Goal: Share content: Share content

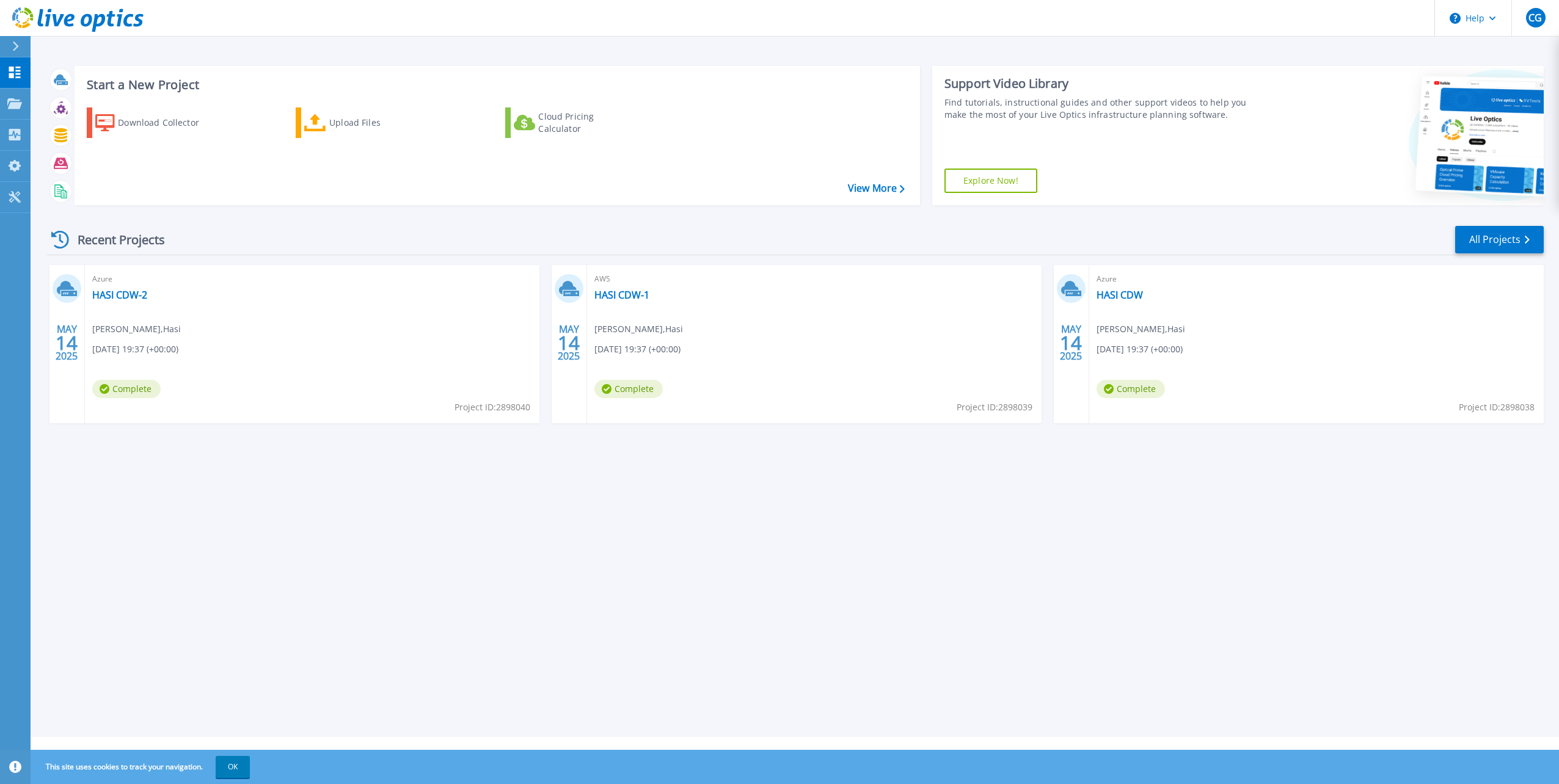
drag, startPoint x: 587, startPoint y: 594, endPoint x: 585, endPoint y: 581, distance: 13.2
click at [587, 594] on div "Start a New Project Download Collector Upload Files Cloud Pricing Calculator Vi…" at bounding box center [795, 369] width 1528 height 737
click at [127, 292] on link "HASI CDW-2" at bounding box center [120, 295] width 55 height 12
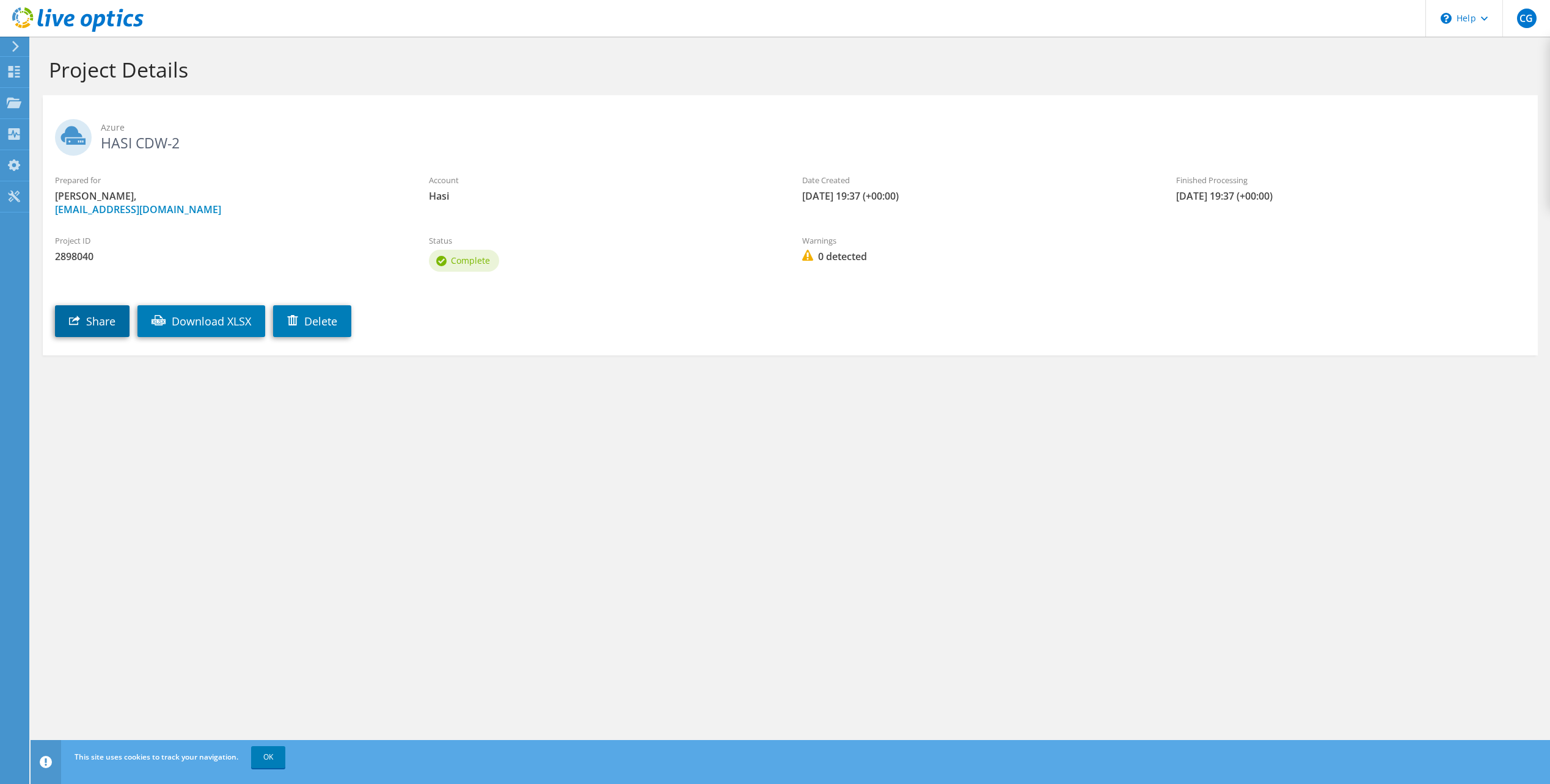
click at [103, 316] on link "Share" at bounding box center [92, 321] width 75 height 32
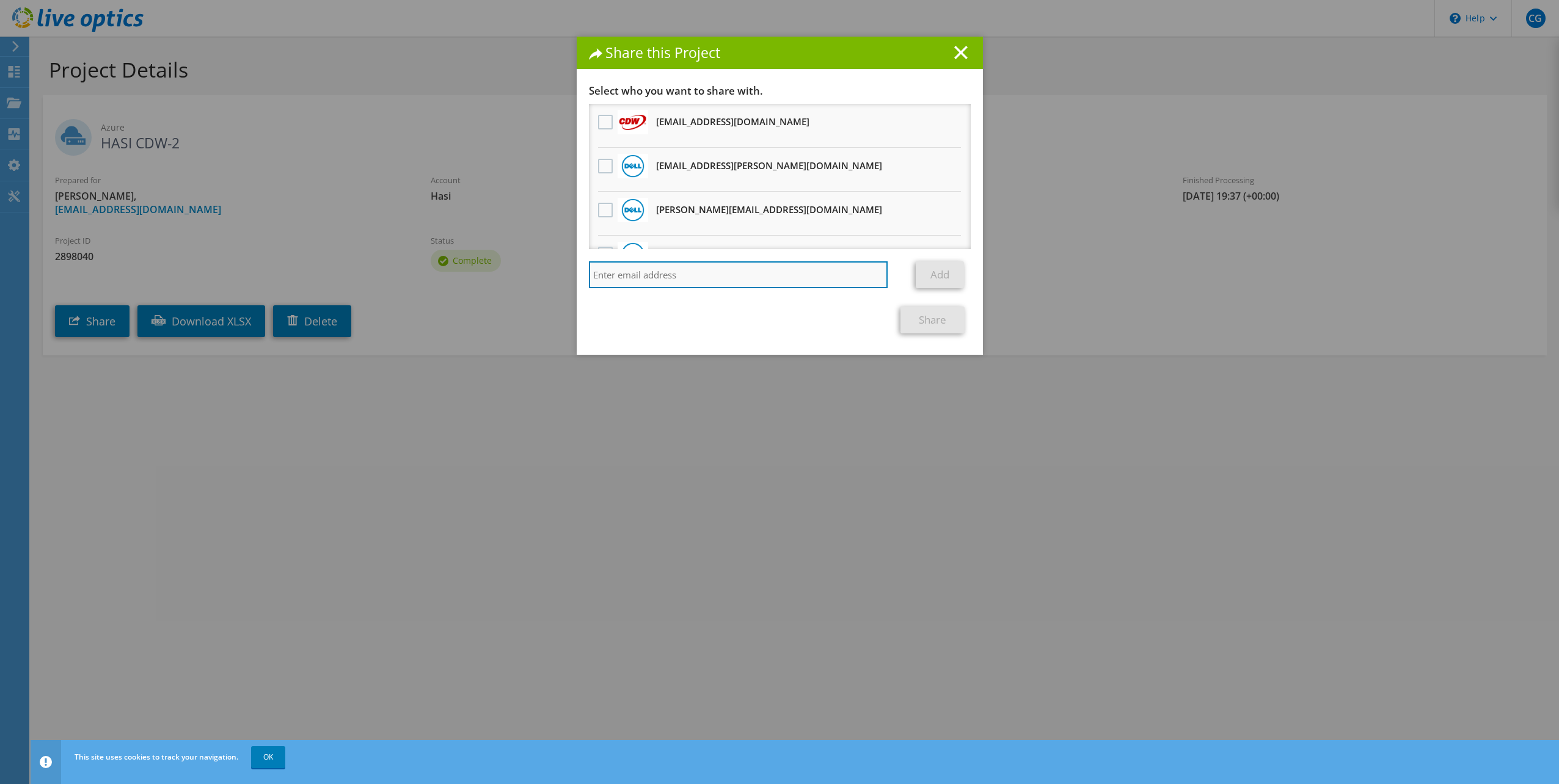
click at [651, 274] on input "search" at bounding box center [738, 275] width 299 height 27
paste input "Liz.Kiezulas@dell.com"
type input "Liz.Kiezulas@dell.com"
click at [933, 277] on link "Add" at bounding box center [940, 275] width 49 height 27
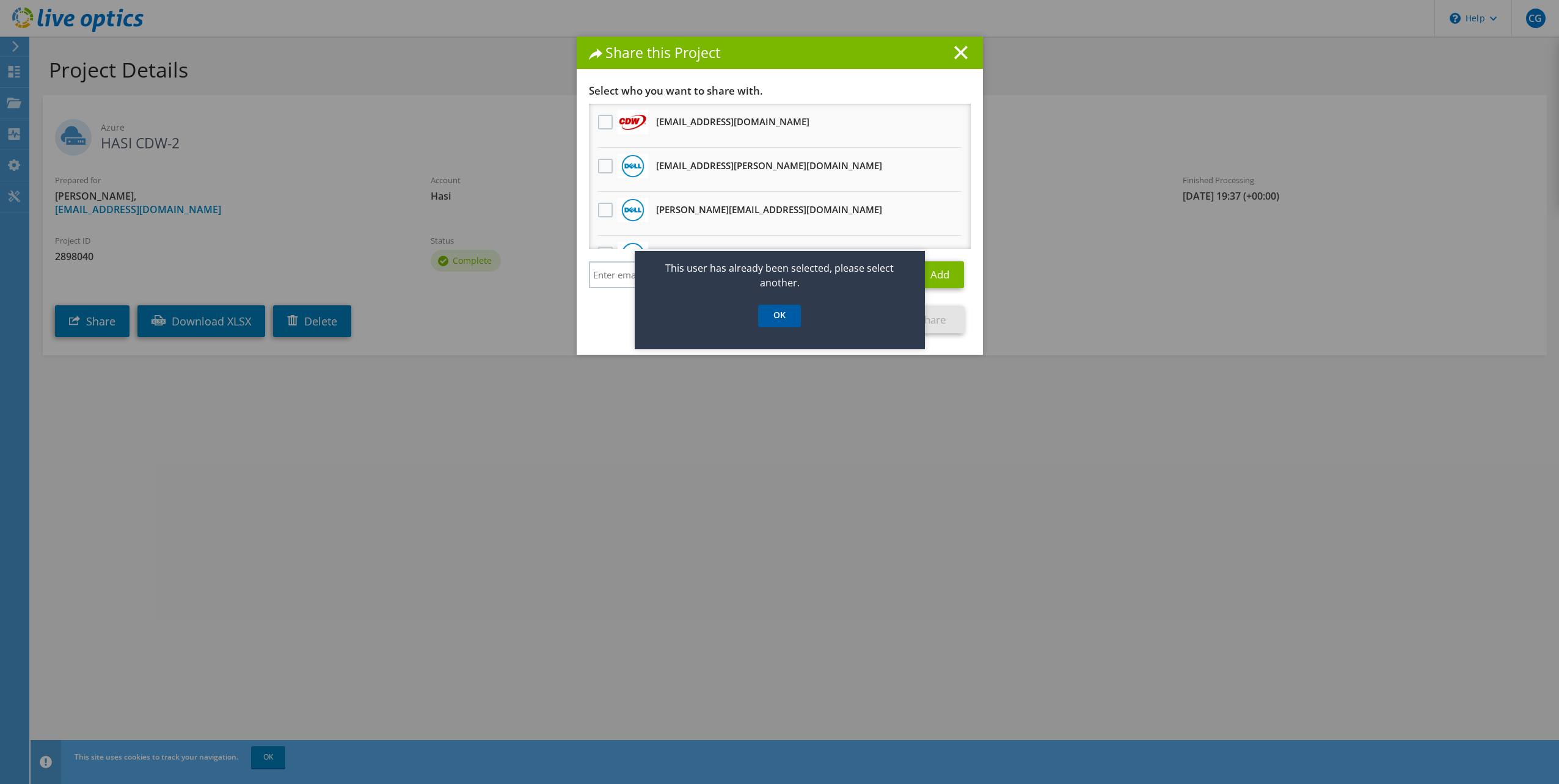
click at [774, 317] on link "OK" at bounding box center [780, 316] width 43 height 23
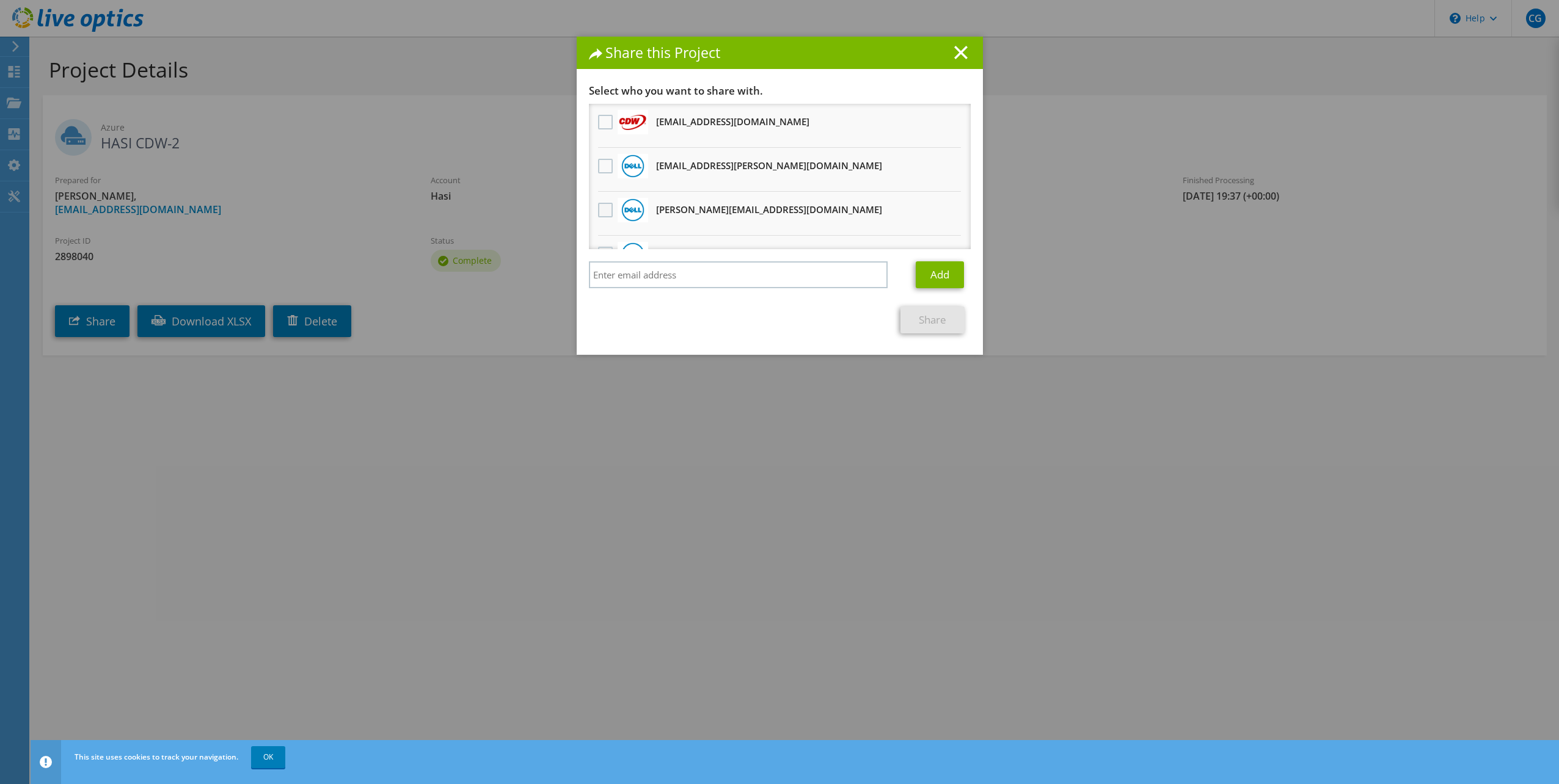
click at [600, 210] on label at bounding box center [607, 210] width 18 height 15
click at [0, 0] on input "checkbox" at bounding box center [0, 0] width 0 height 0
click at [942, 317] on link "Share" at bounding box center [932, 319] width 64 height 27
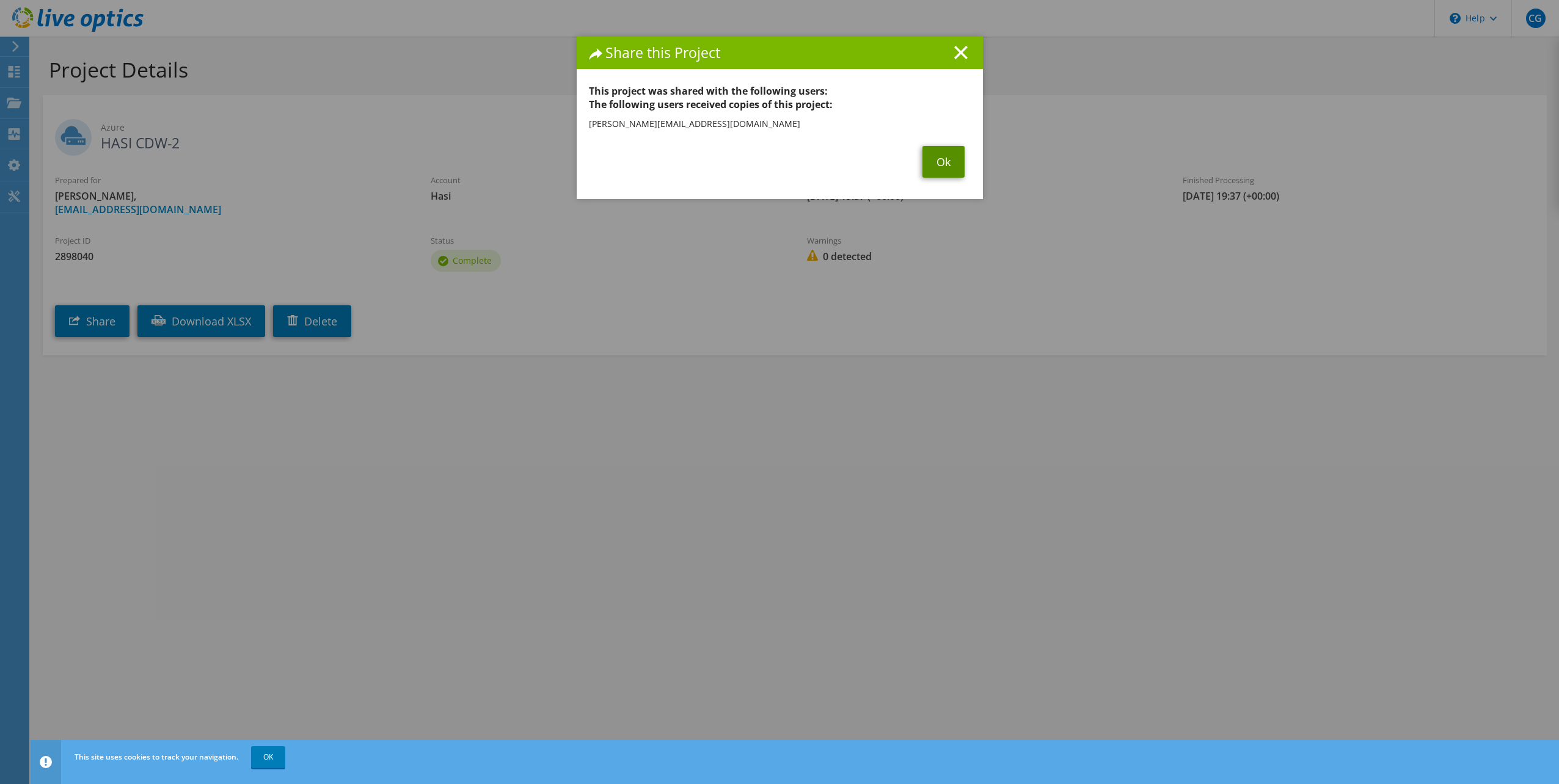
click at [942, 168] on link "Ok" at bounding box center [943, 161] width 42 height 32
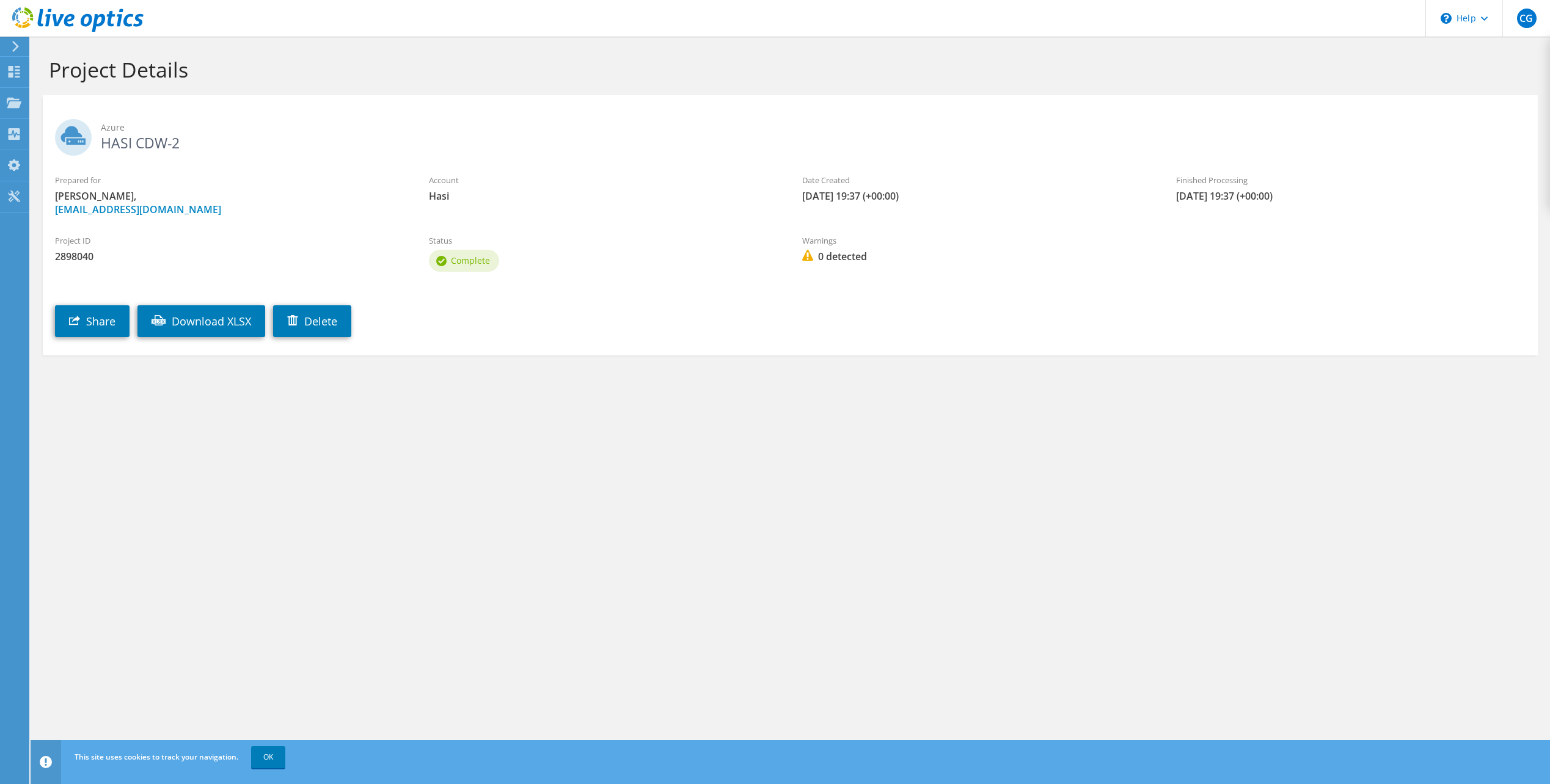
click at [17, 41] on icon at bounding box center [15, 47] width 9 height 11
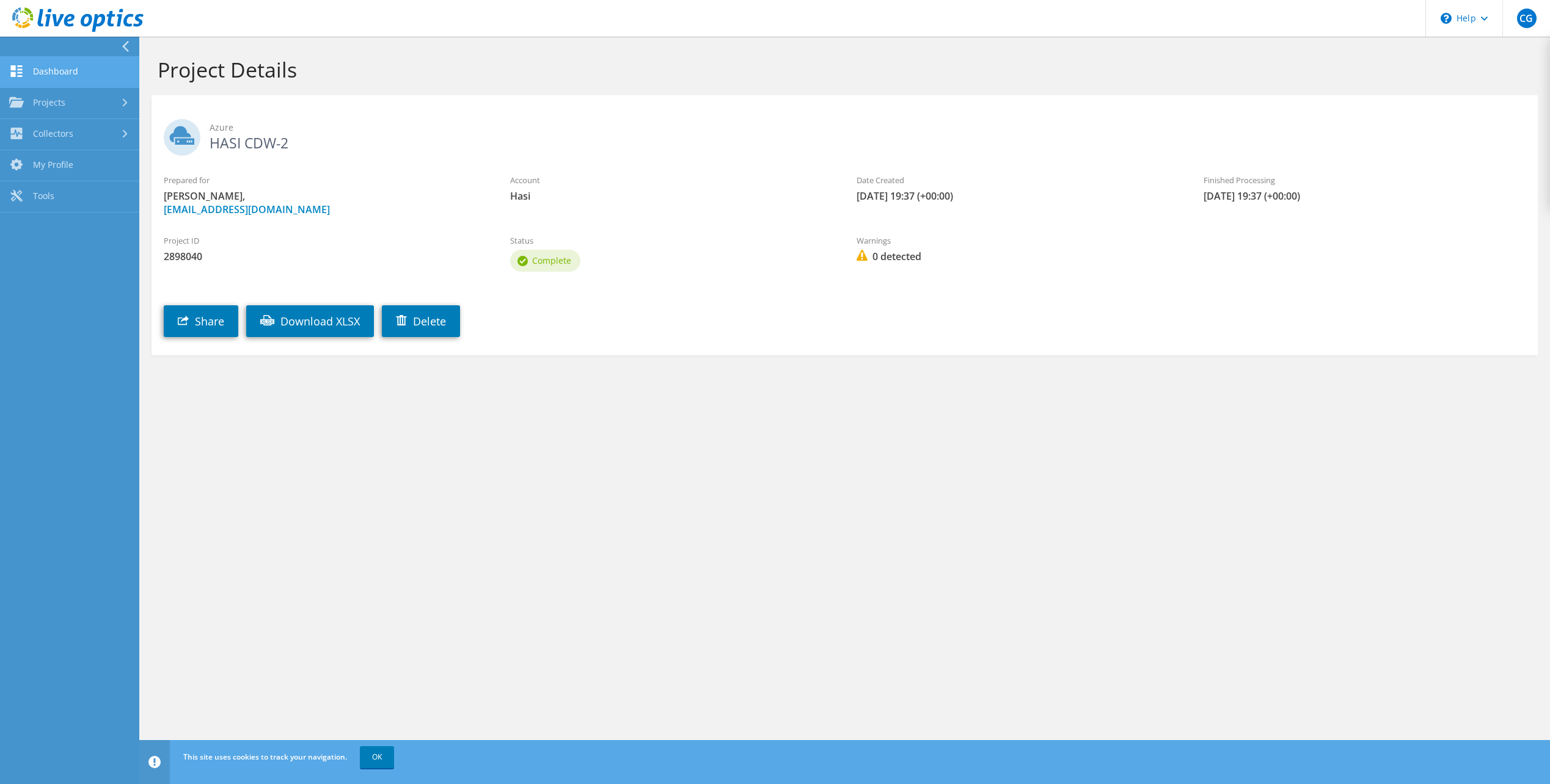
click at [70, 72] on link "Dashboard" at bounding box center [70, 72] width 139 height 31
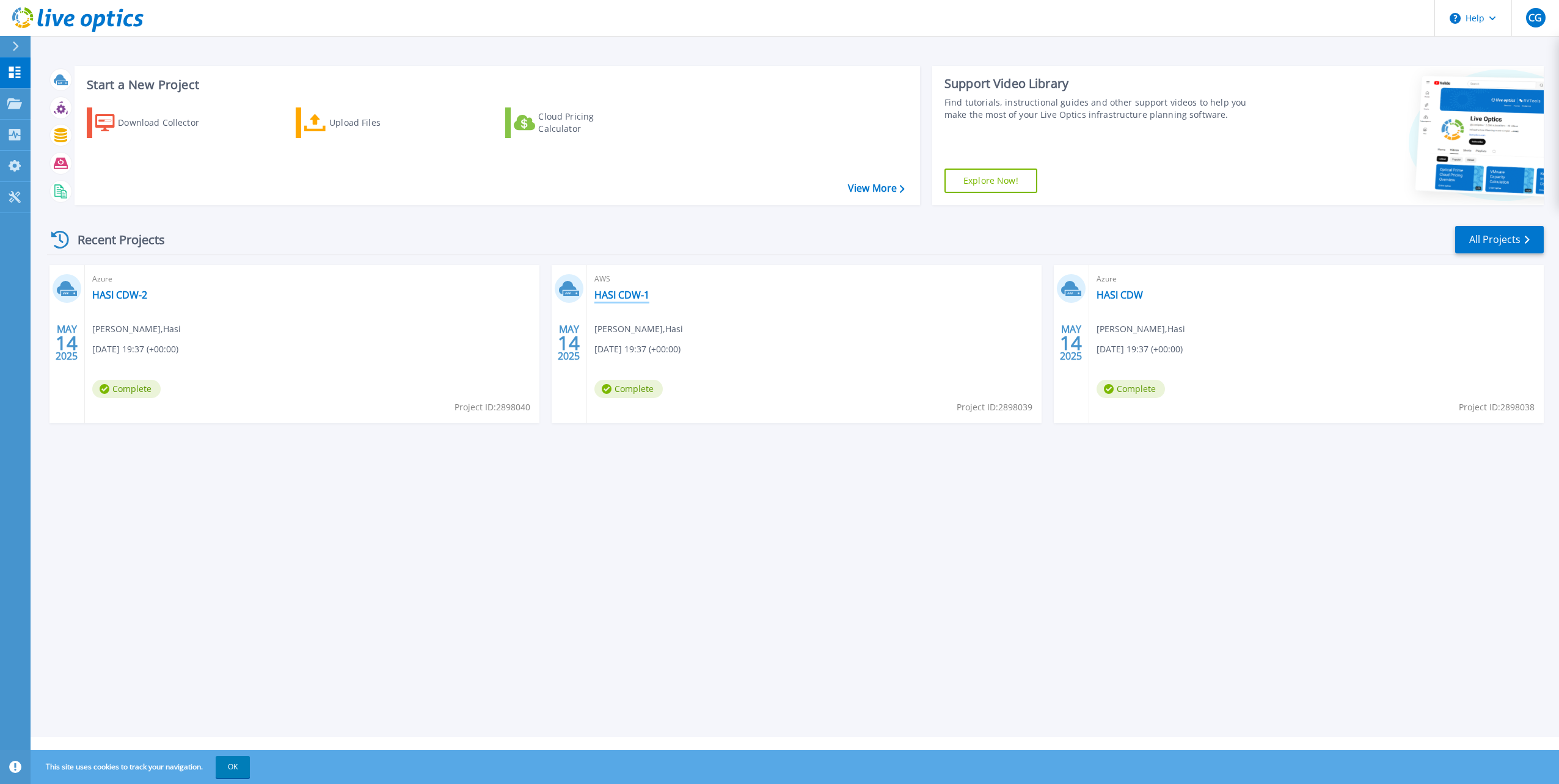
click at [624, 296] on link "HASI CDW-1" at bounding box center [622, 295] width 55 height 12
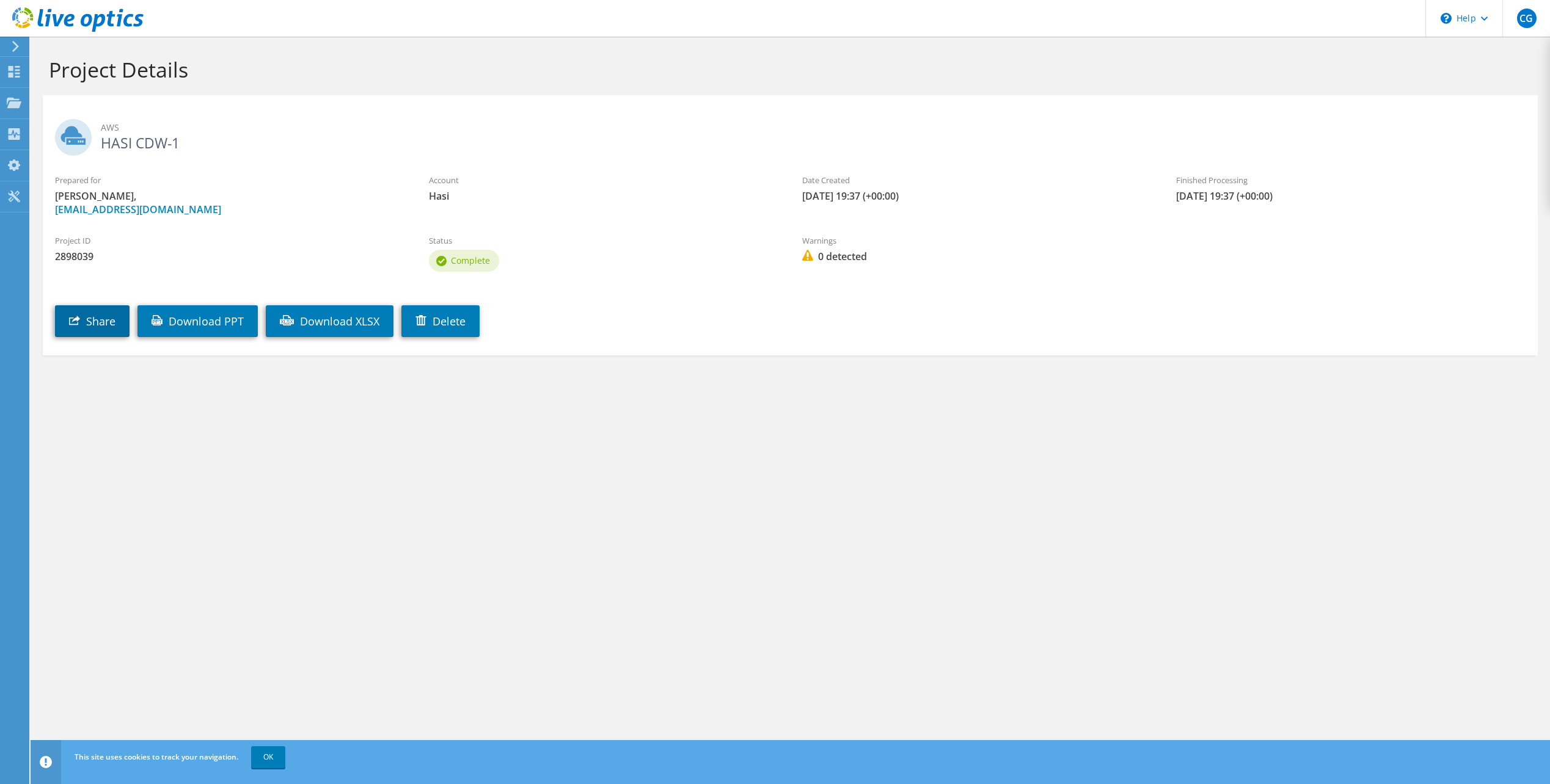
click at [109, 323] on link "Share" at bounding box center [92, 321] width 75 height 32
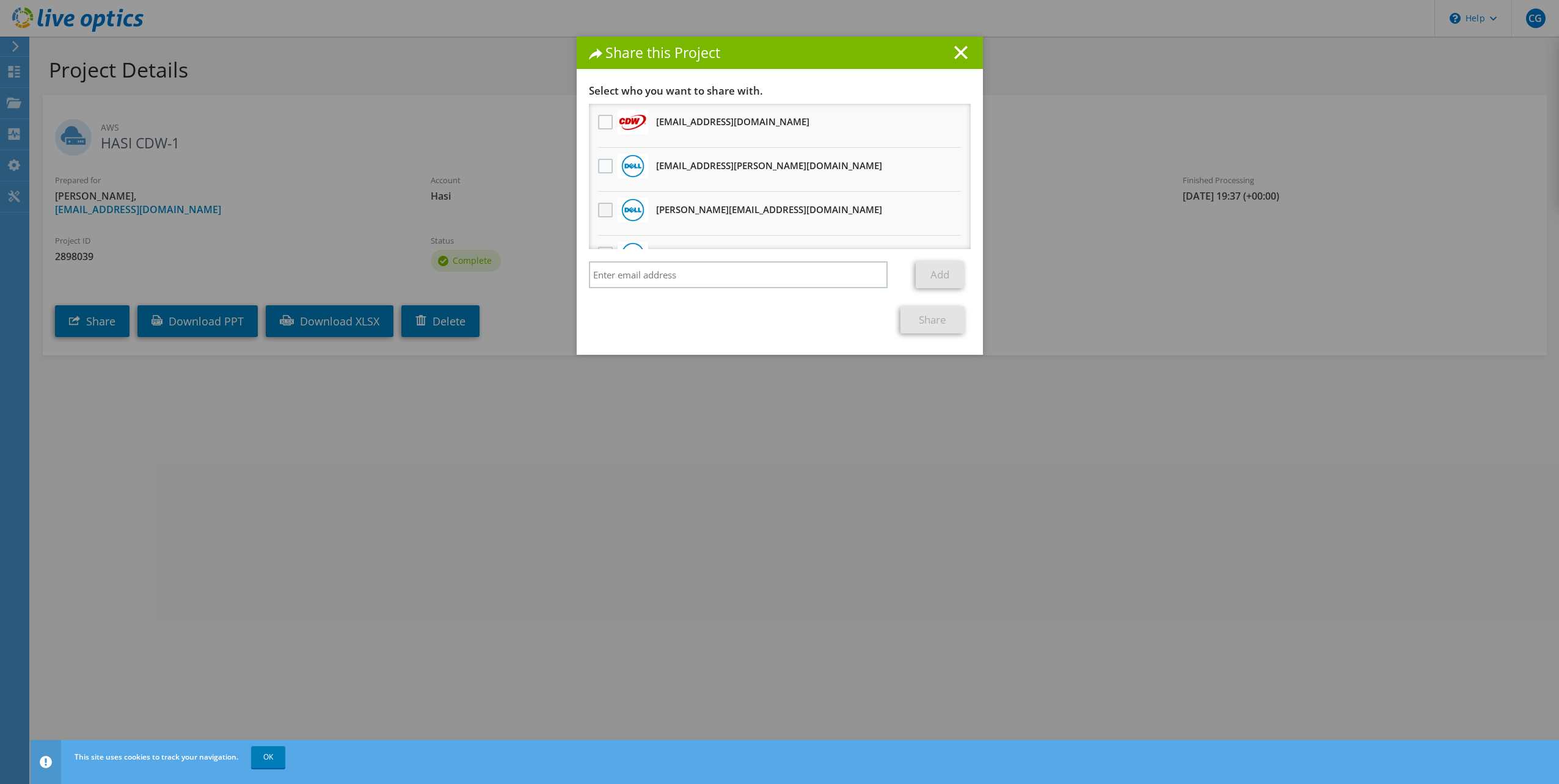
click at [602, 210] on label at bounding box center [607, 210] width 18 height 15
click at [0, 0] on input "checkbox" at bounding box center [0, 0] width 0 height 0
click at [912, 316] on link "Share" at bounding box center [932, 319] width 64 height 27
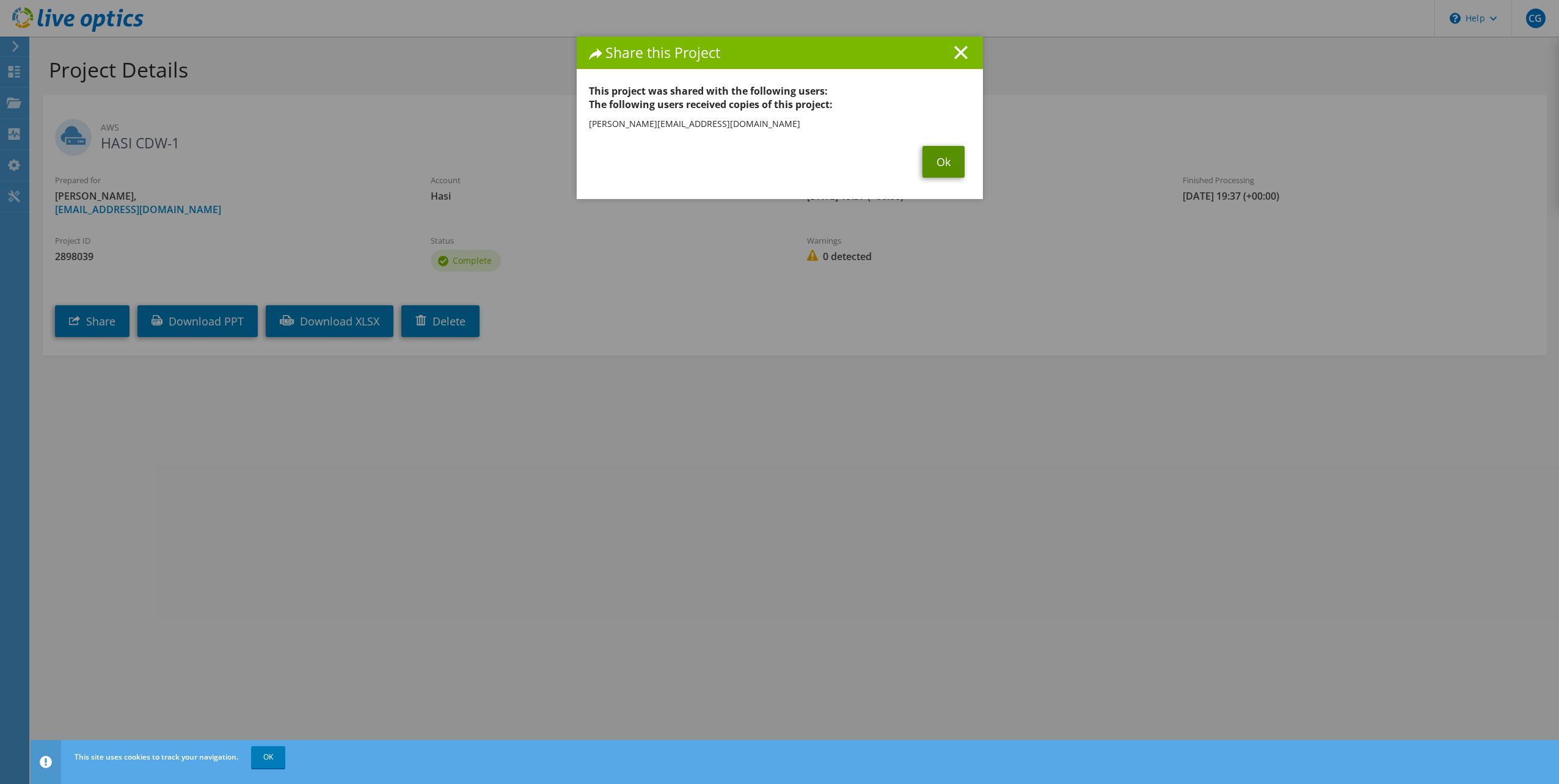
click at [950, 163] on link "Ok" at bounding box center [943, 161] width 42 height 32
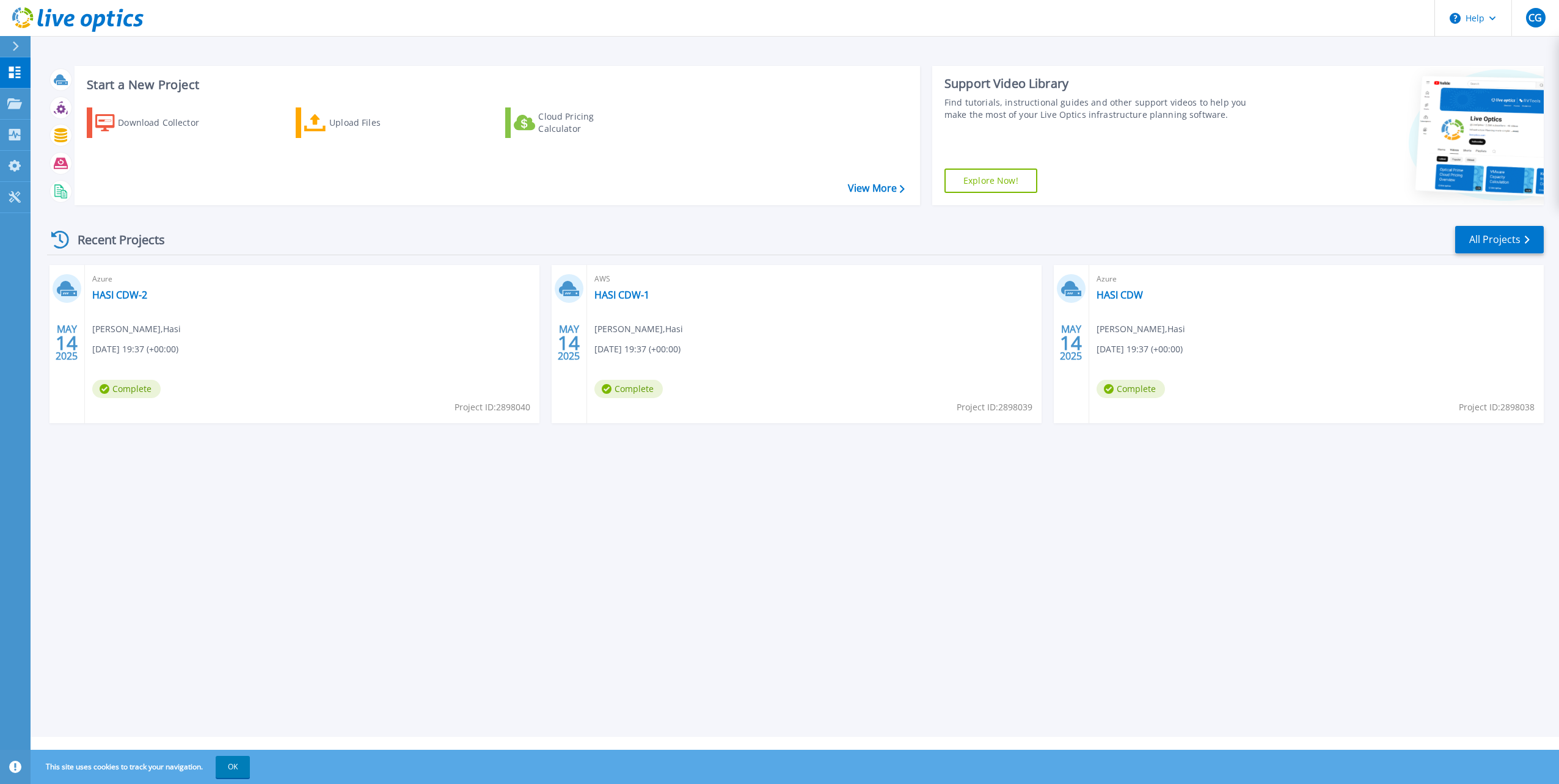
click at [766, 616] on div "Start a New Project Download Collector Upload Files Cloud Pricing Calculator Vi…" at bounding box center [795, 369] width 1528 height 737
click at [44, 104] on p "Projects" at bounding box center [48, 104] width 32 height 32
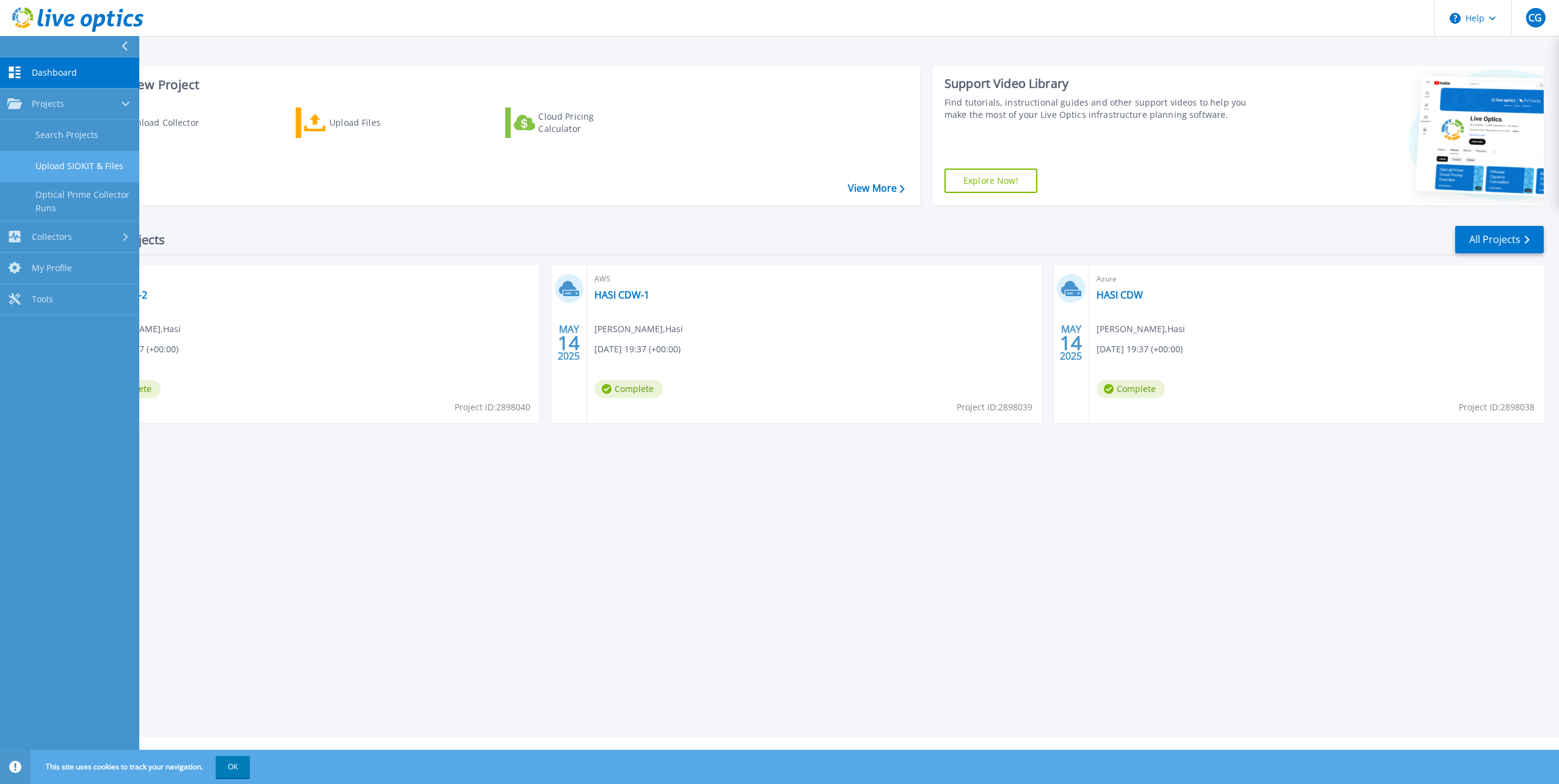
click at [79, 167] on link "Upload SIOKIT & Files" at bounding box center [70, 166] width 139 height 31
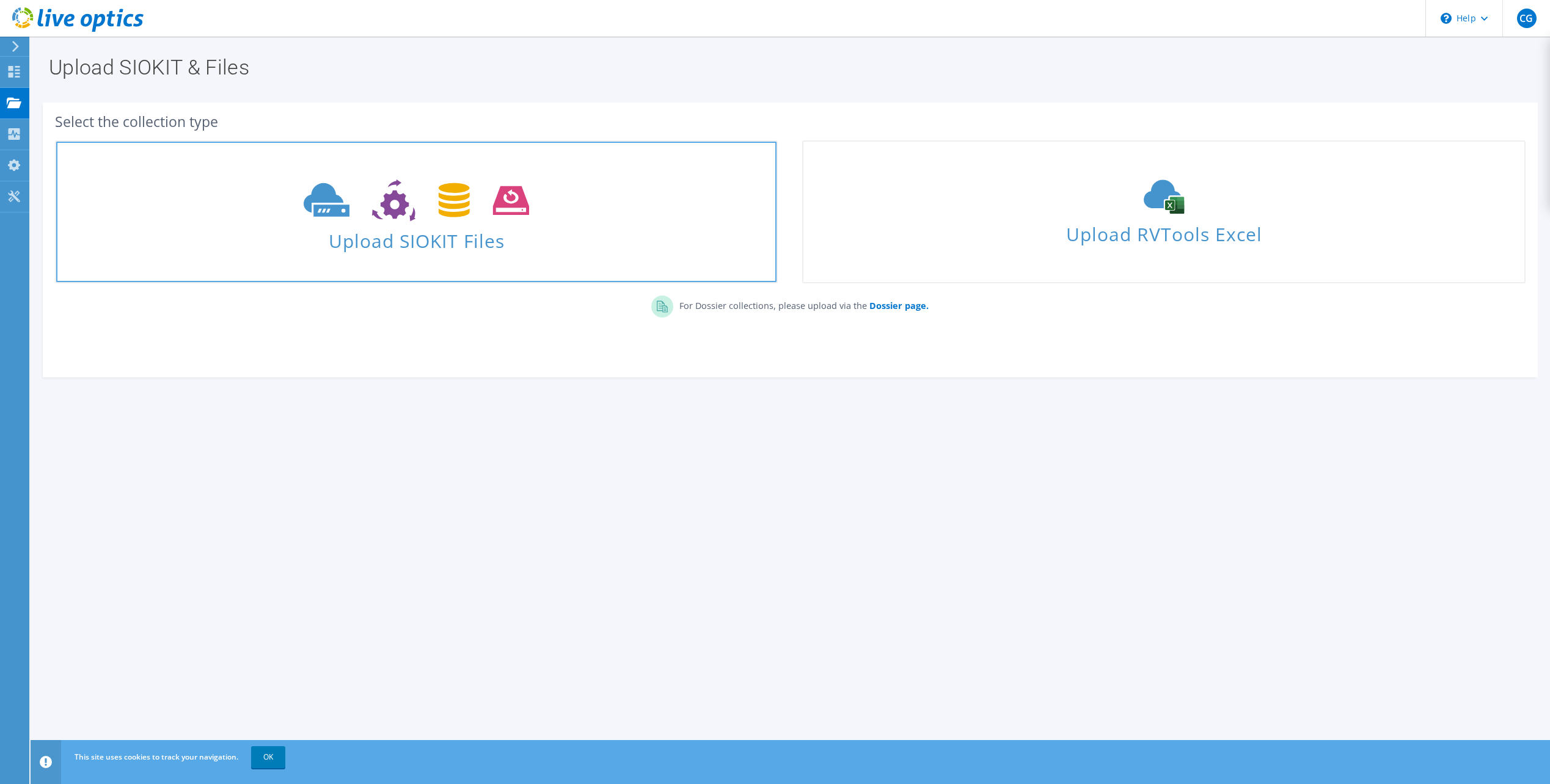
click at [352, 211] on icon at bounding box center [416, 201] width 225 height 42
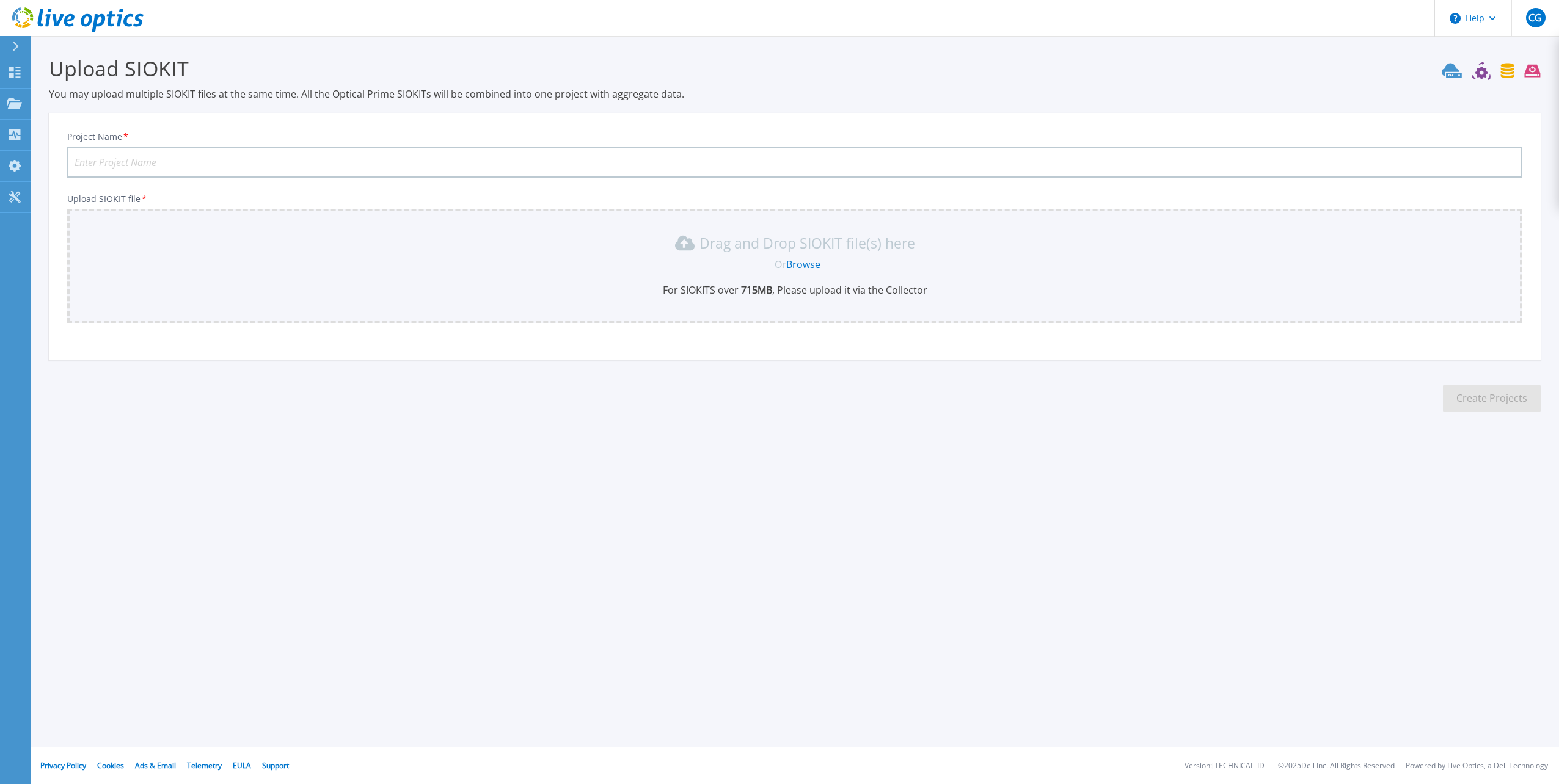
click at [154, 163] on input "Project Name *" at bounding box center [795, 163] width 1455 height 31
click at [45, 104] on p "Projects" at bounding box center [48, 104] width 32 height 32
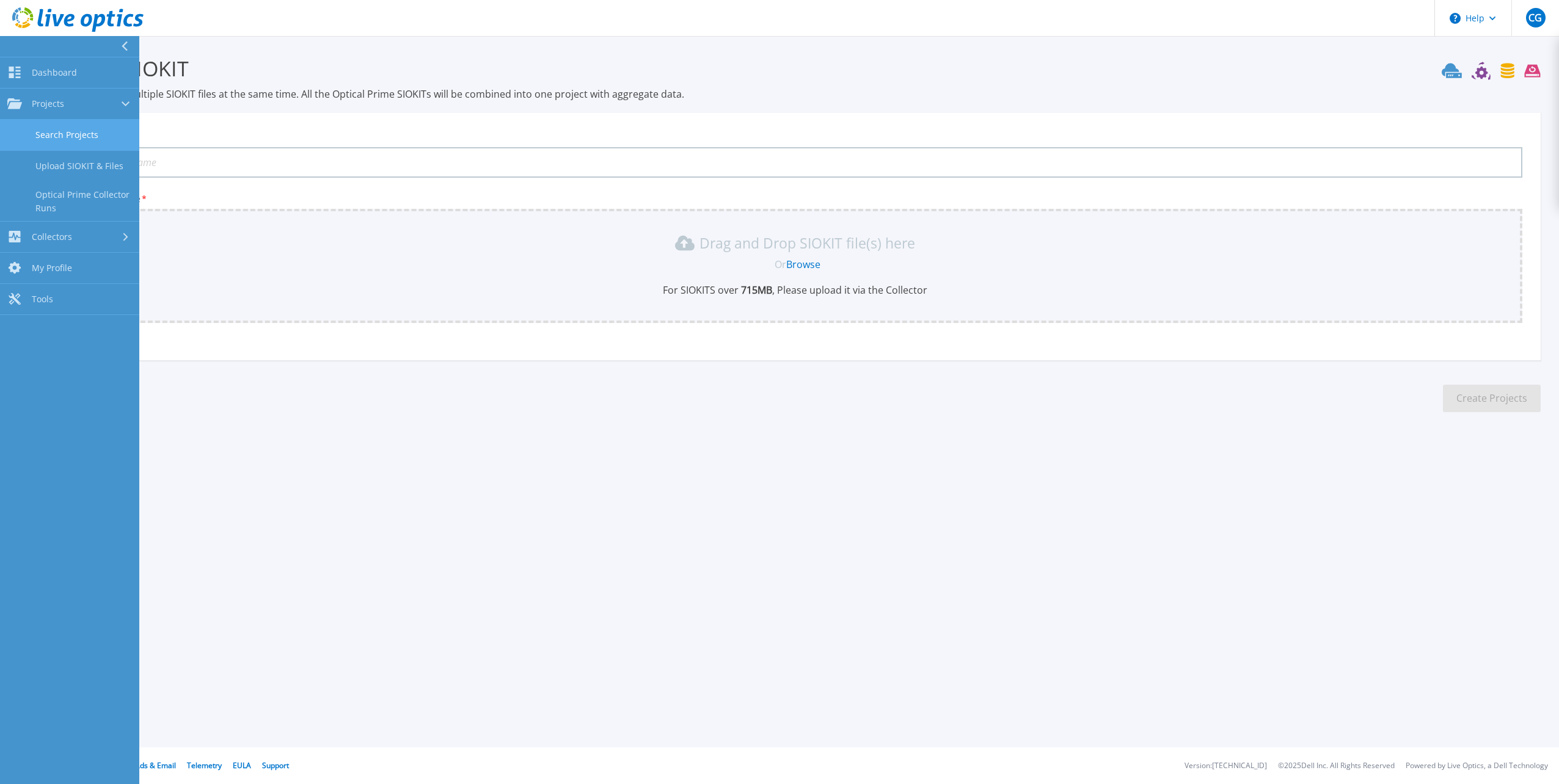
click at [75, 128] on link "Search Projects" at bounding box center [70, 135] width 139 height 31
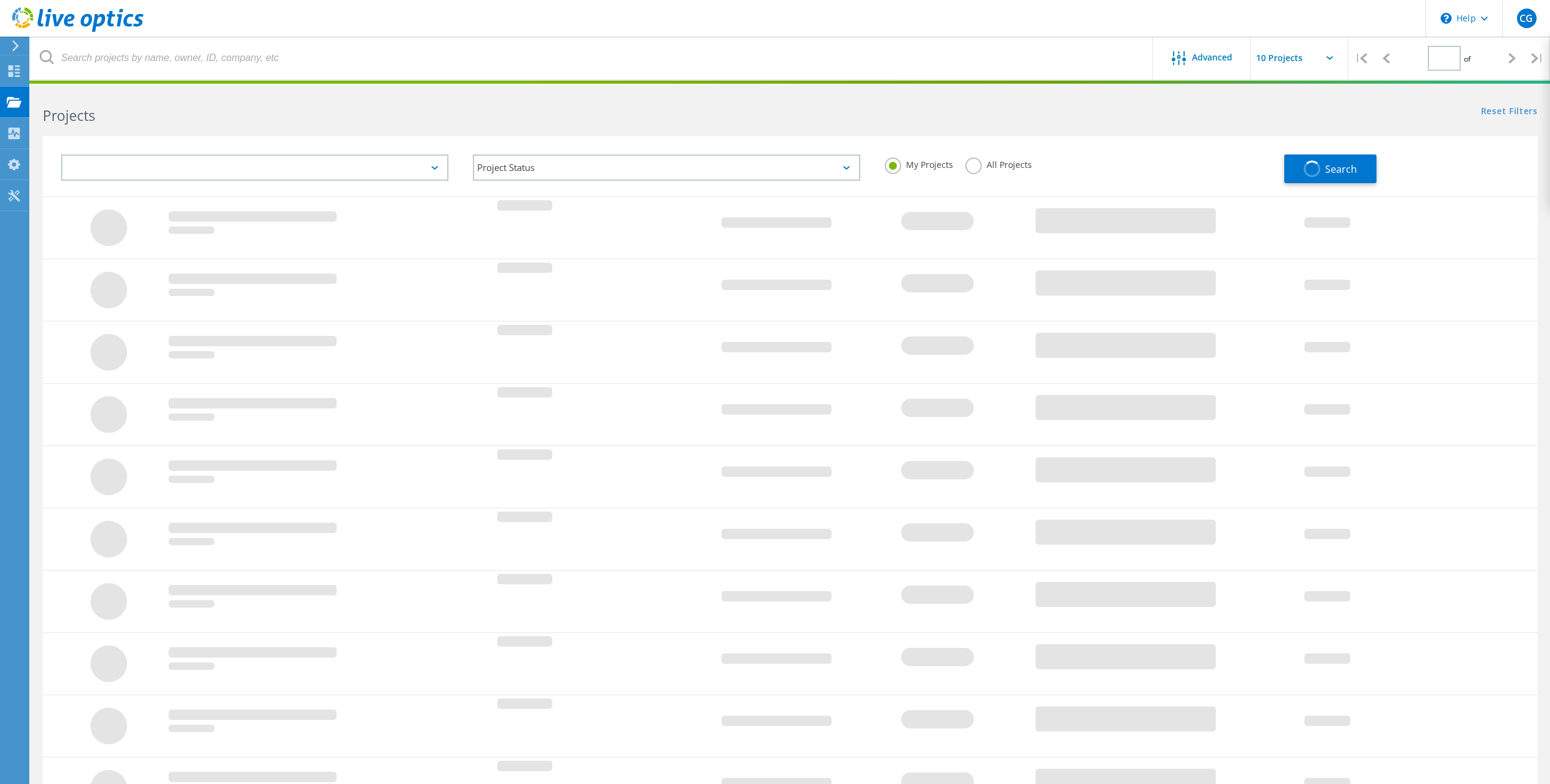
type input "1"
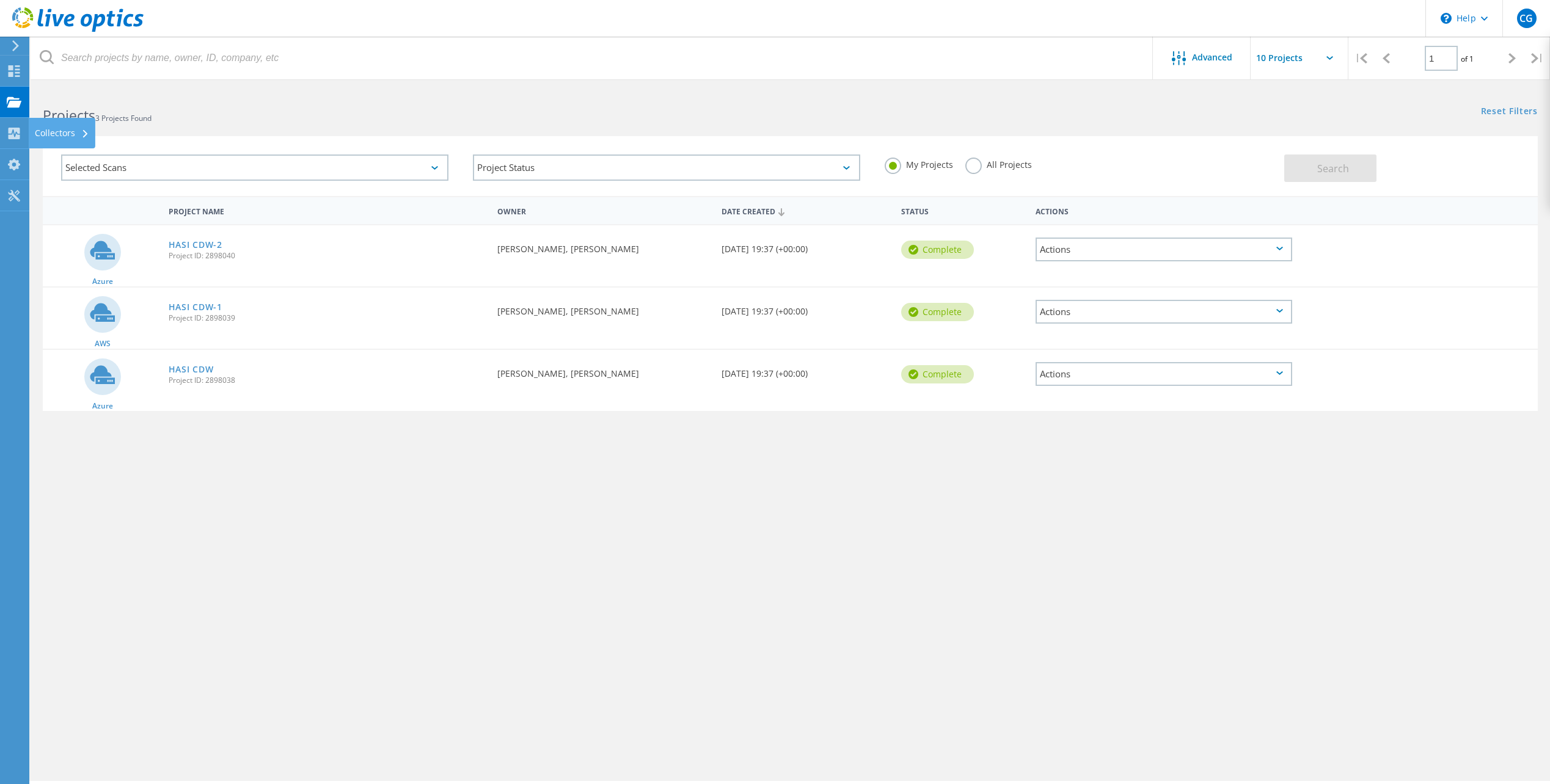
click at [53, 135] on div "Collectors" at bounding box center [62, 133] width 54 height 9
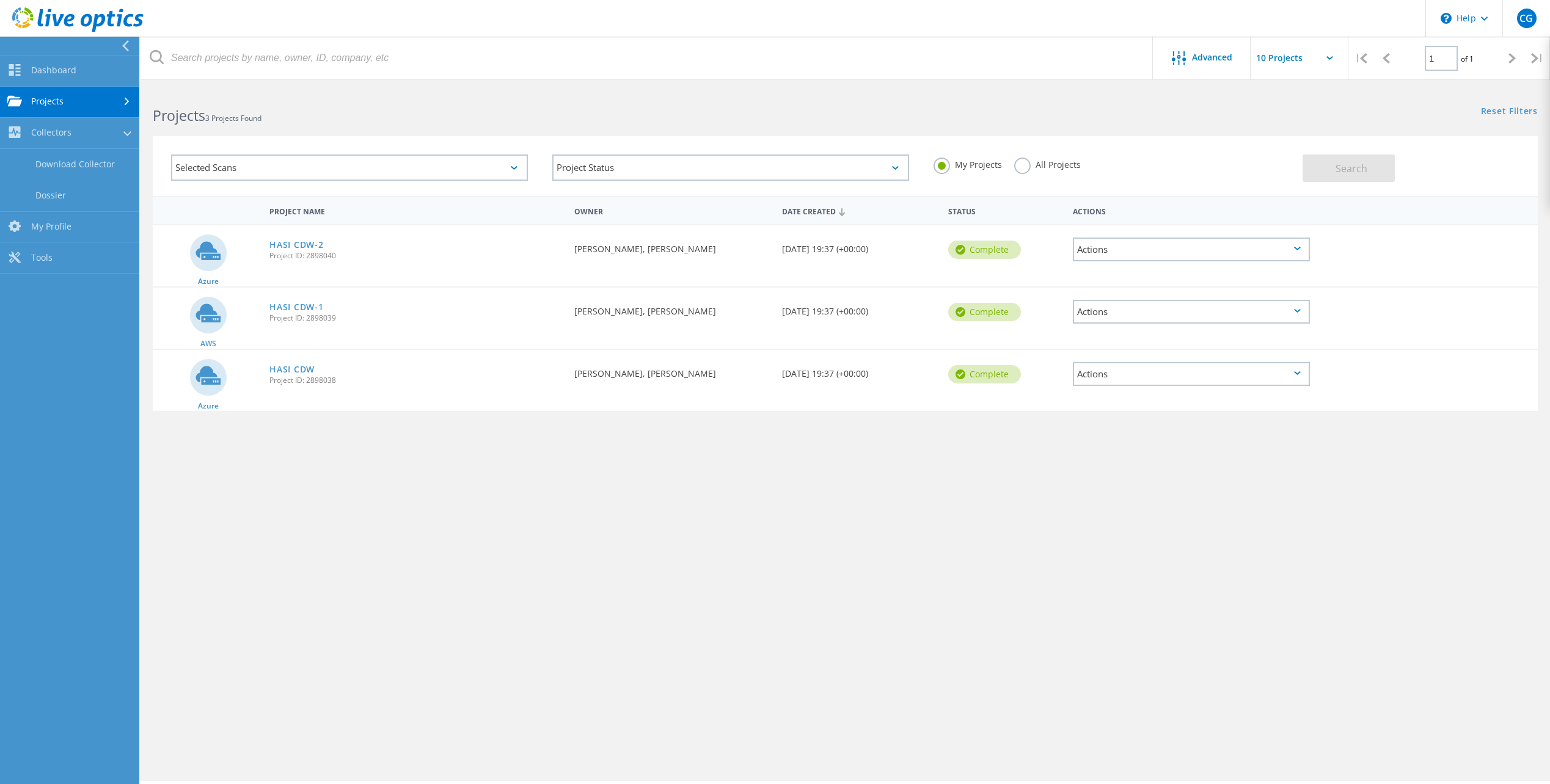
click at [71, 99] on link "Projects" at bounding box center [70, 102] width 139 height 31
click at [73, 166] on link "Upload SIOKIT & Files" at bounding box center [70, 164] width 139 height 31
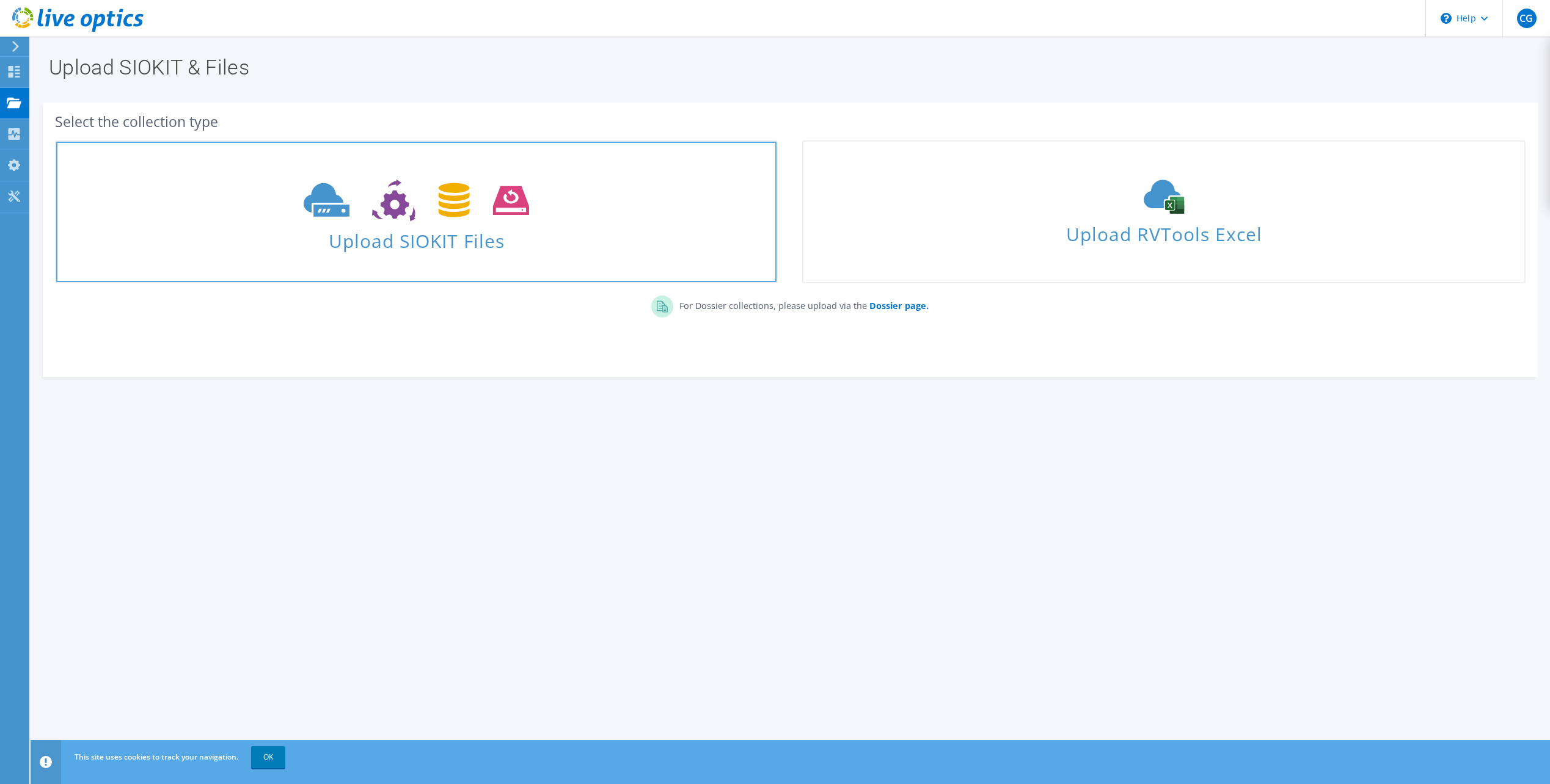
click at [429, 225] on span "Upload SIOKIT Files" at bounding box center [416, 237] width 720 height 26
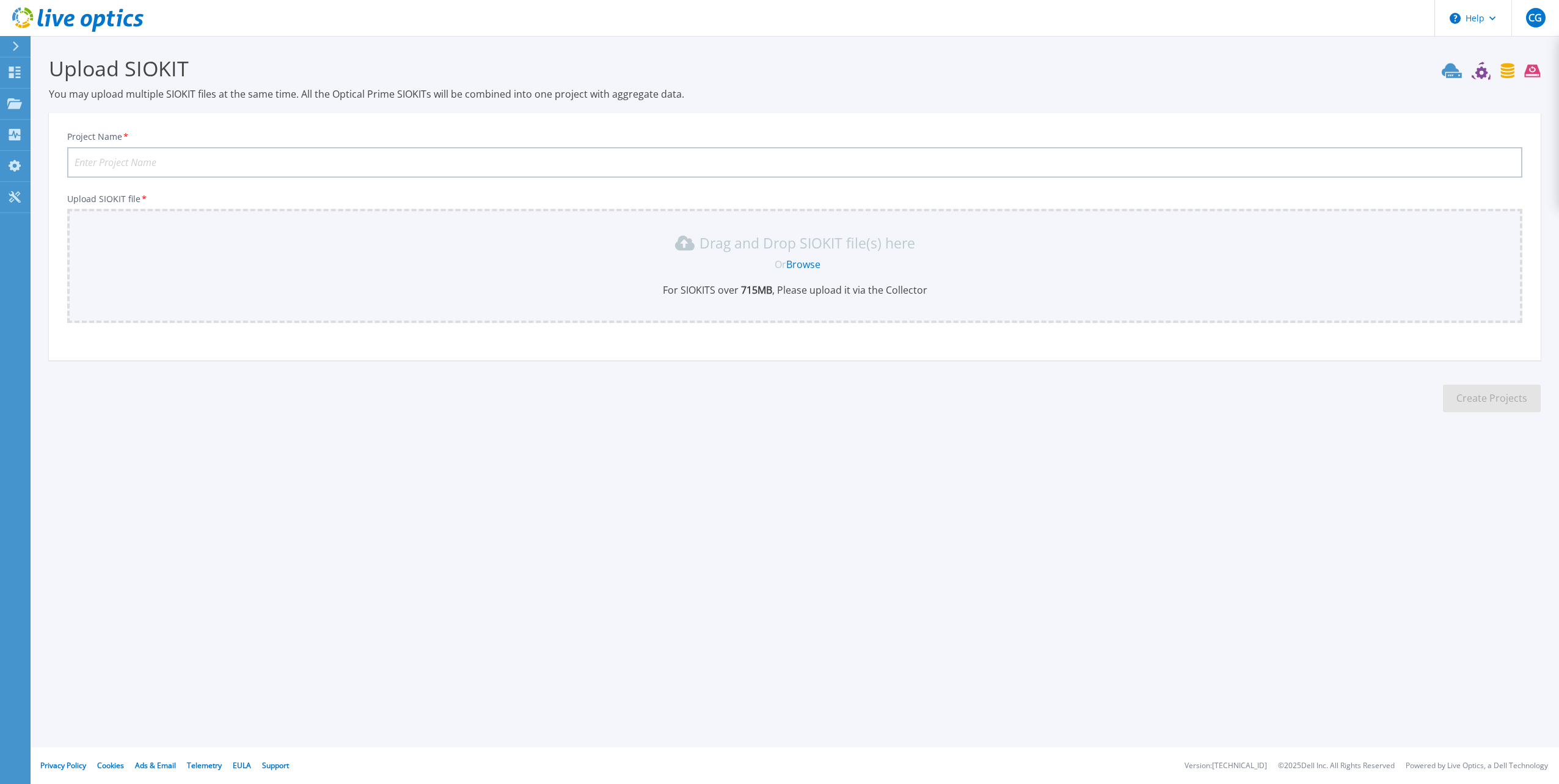
click at [162, 157] on input "Project Name *" at bounding box center [795, 163] width 1455 height 31
click at [801, 259] on link "Browse" at bounding box center [803, 264] width 34 height 14
click at [157, 164] on input "Project Name *" at bounding box center [795, 163] width 1455 height 31
drag, startPoint x: 663, startPoint y: 515, endPoint x: 709, endPoint y: 324, distance: 196.5
click at [663, 515] on div "Help CG End User Chris Glisson cglisson@hasi.com Hasi My Profile Log Out Dashbo…" at bounding box center [780, 392] width 1559 height 784
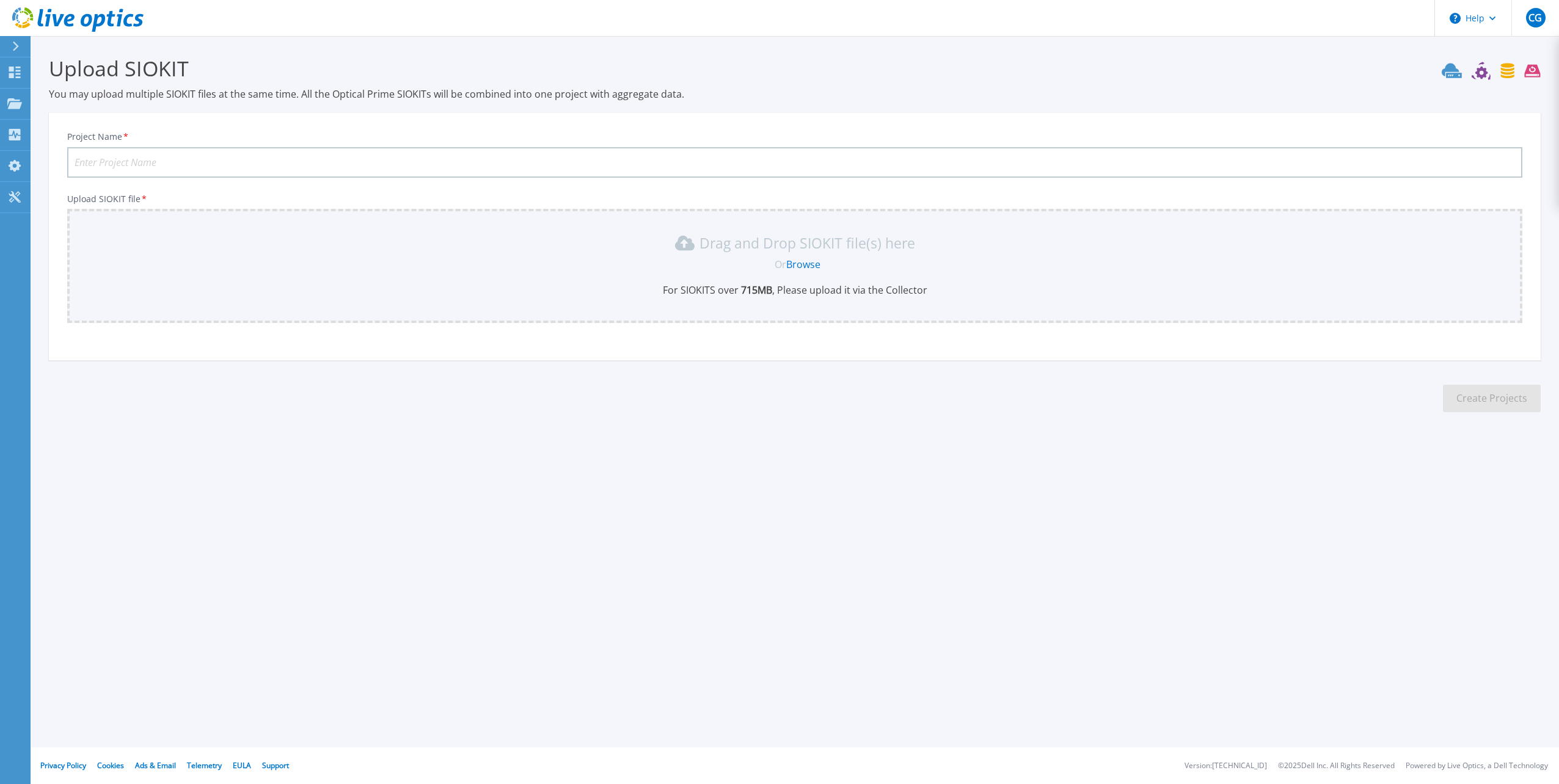
click at [1016, 402] on section "Upload SIOKIT You may upload multiple SIOKIT files at the same time. All the Op…" at bounding box center [795, 237] width 1528 height 403
click at [797, 266] on link "Browse" at bounding box center [803, 264] width 34 height 14
click at [330, 155] on input "Project Name *" at bounding box center [795, 163] width 1455 height 31
type input "d"
type input "HASI VMware LiveOptics"
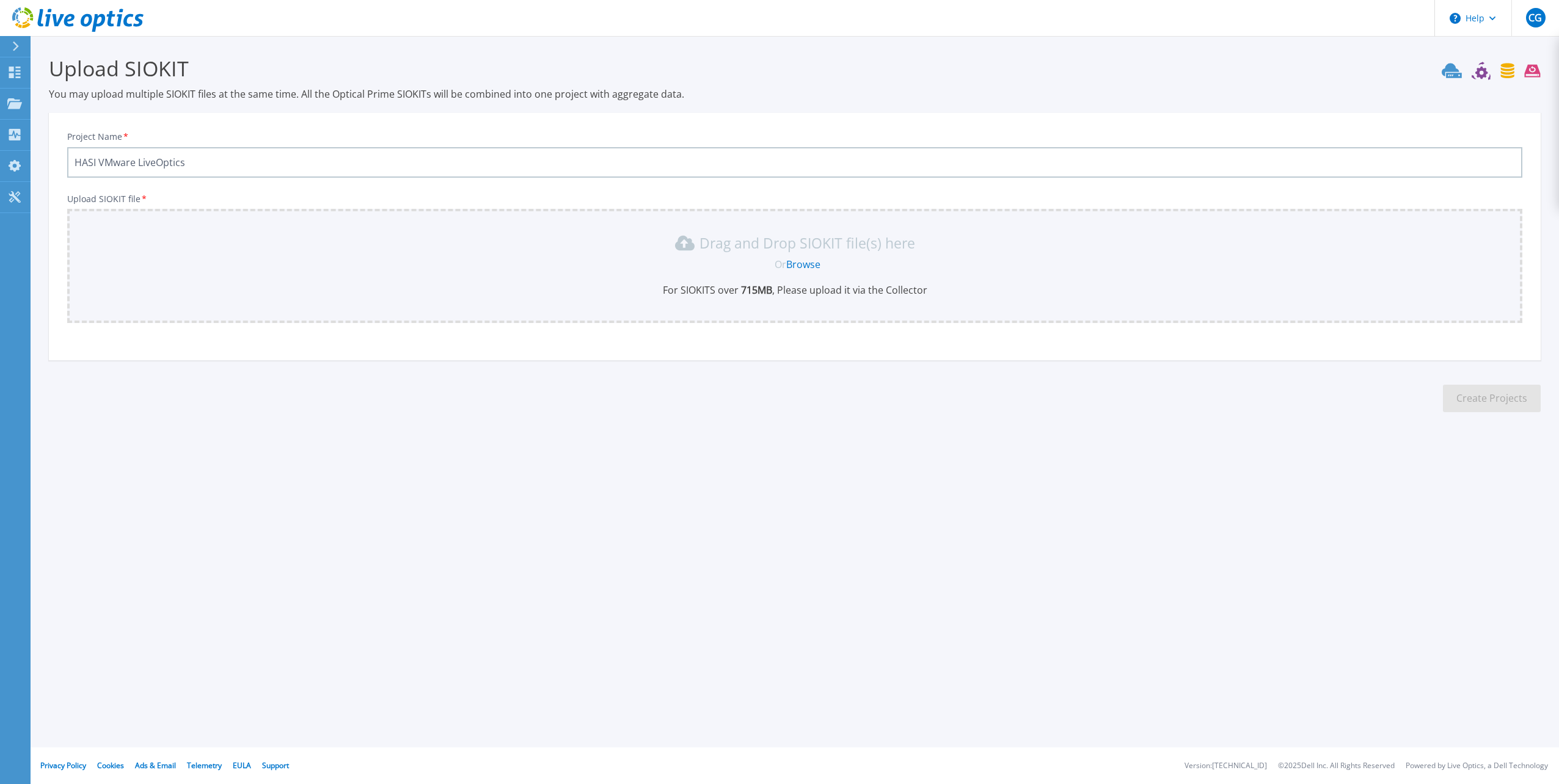
click at [665, 256] on div "Drag and Drop SIOKIT file(s) here Or Browse For SIOKITS over 715 MB , Please up…" at bounding box center [795, 265] width 1441 height 63
click at [788, 262] on link "Browse" at bounding box center [803, 264] width 34 height 14
click at [48, 101] on p "Projects" at bounding box center [48, 104] width 32 height 32
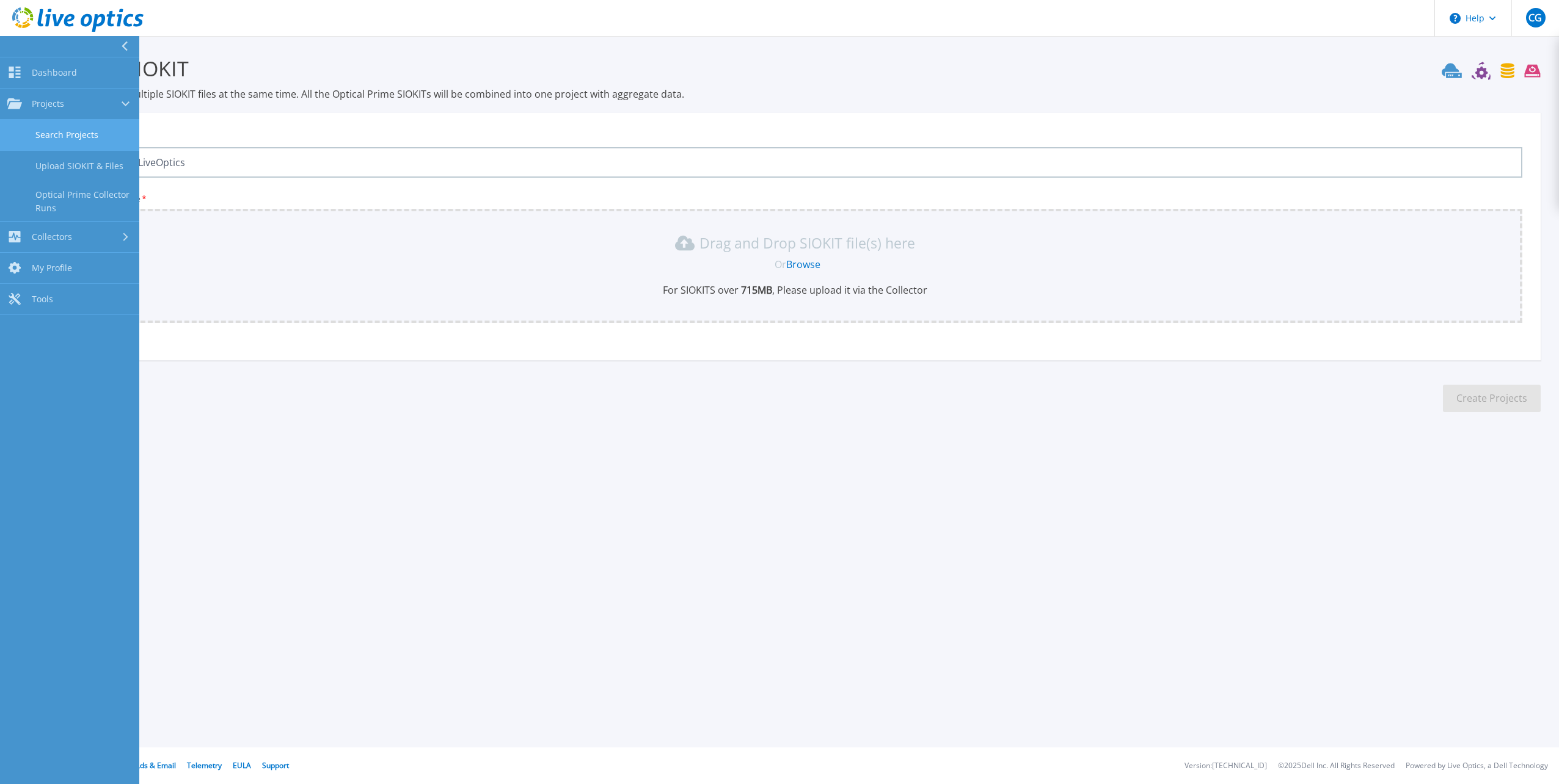
click at [70, 131] on link "Search Projects" at bounding box center [70, 135] width 139 height 31
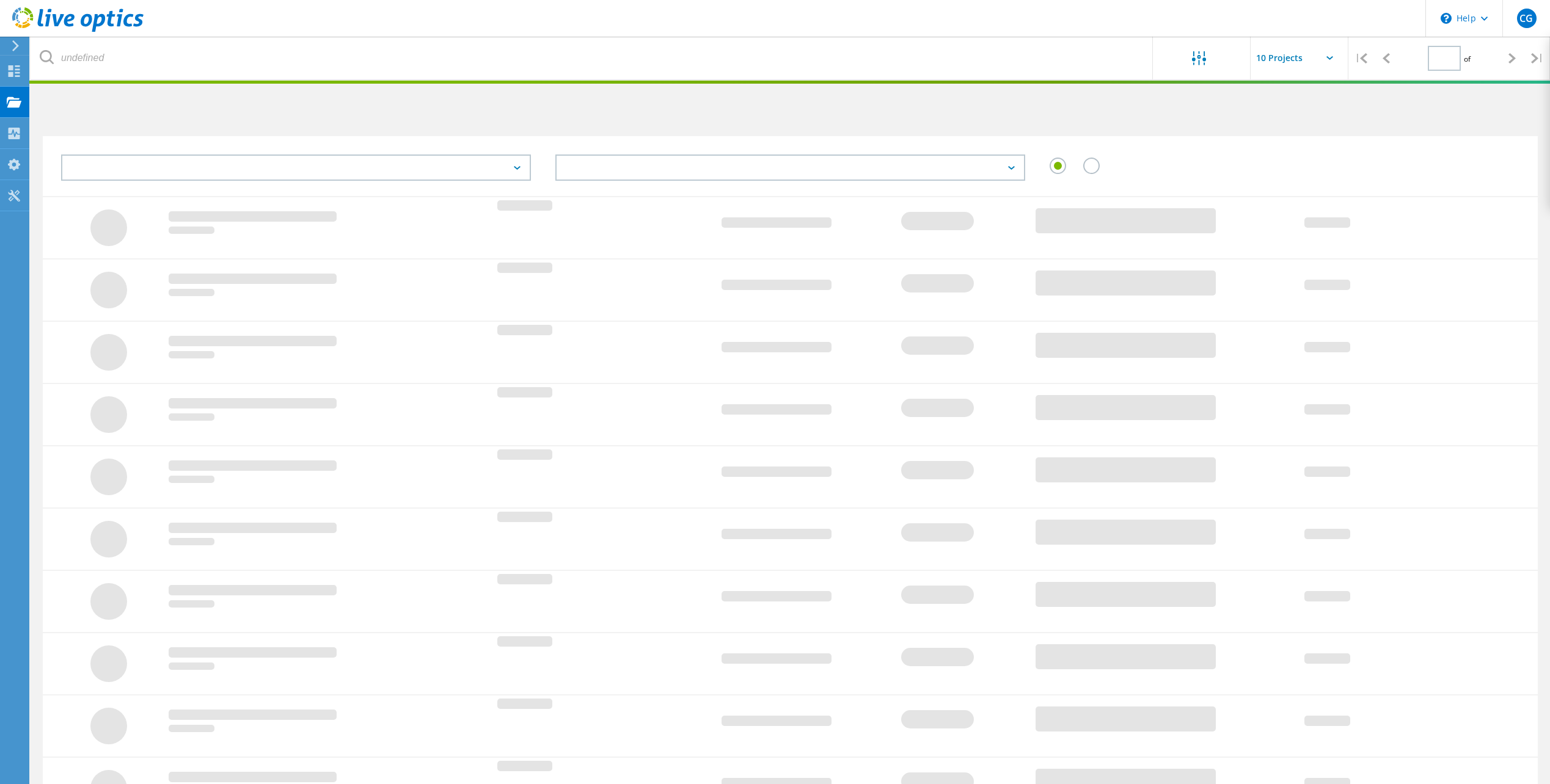
type input "1"
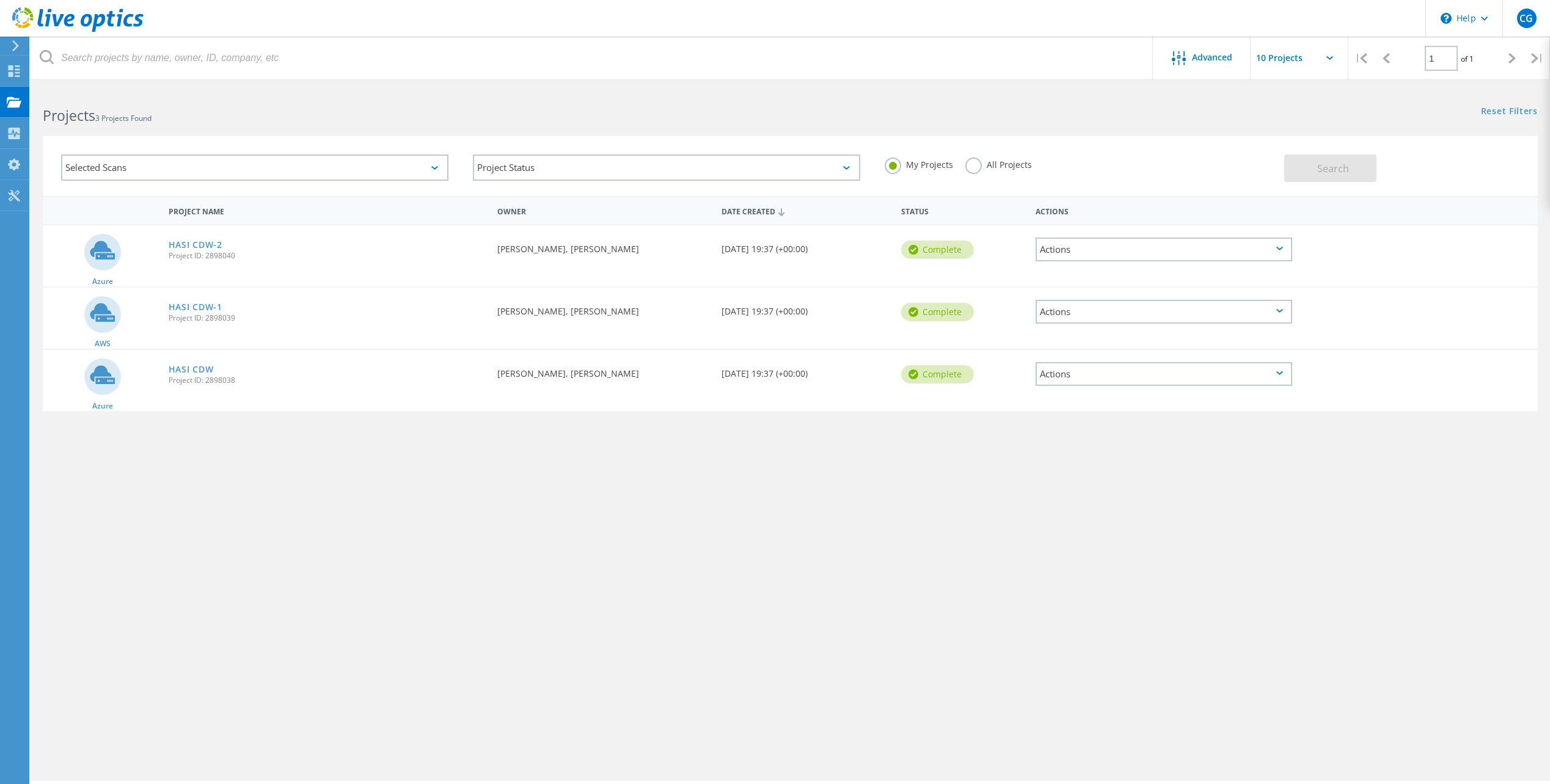
click at [1102, 369] on div "Actions" at bounding box center [1164, 373] width 257 height 23
click at [557, 447] on div "Project Name Owner Date Created Status Actions Azure HASI CDW-2 Project ID: 289…" at bounding box center [790, 355] width 1495 height 317
click at [981, 166] on label "All Projects" at bounding box center [998, 164] width 66 height 11
click at [0, 0] on input "All Projects" at bounding box center [0, 0] width 0 height 0
click at [1359, 173] on button "Search" at bounding box center [1330, 168] width 92 height 28
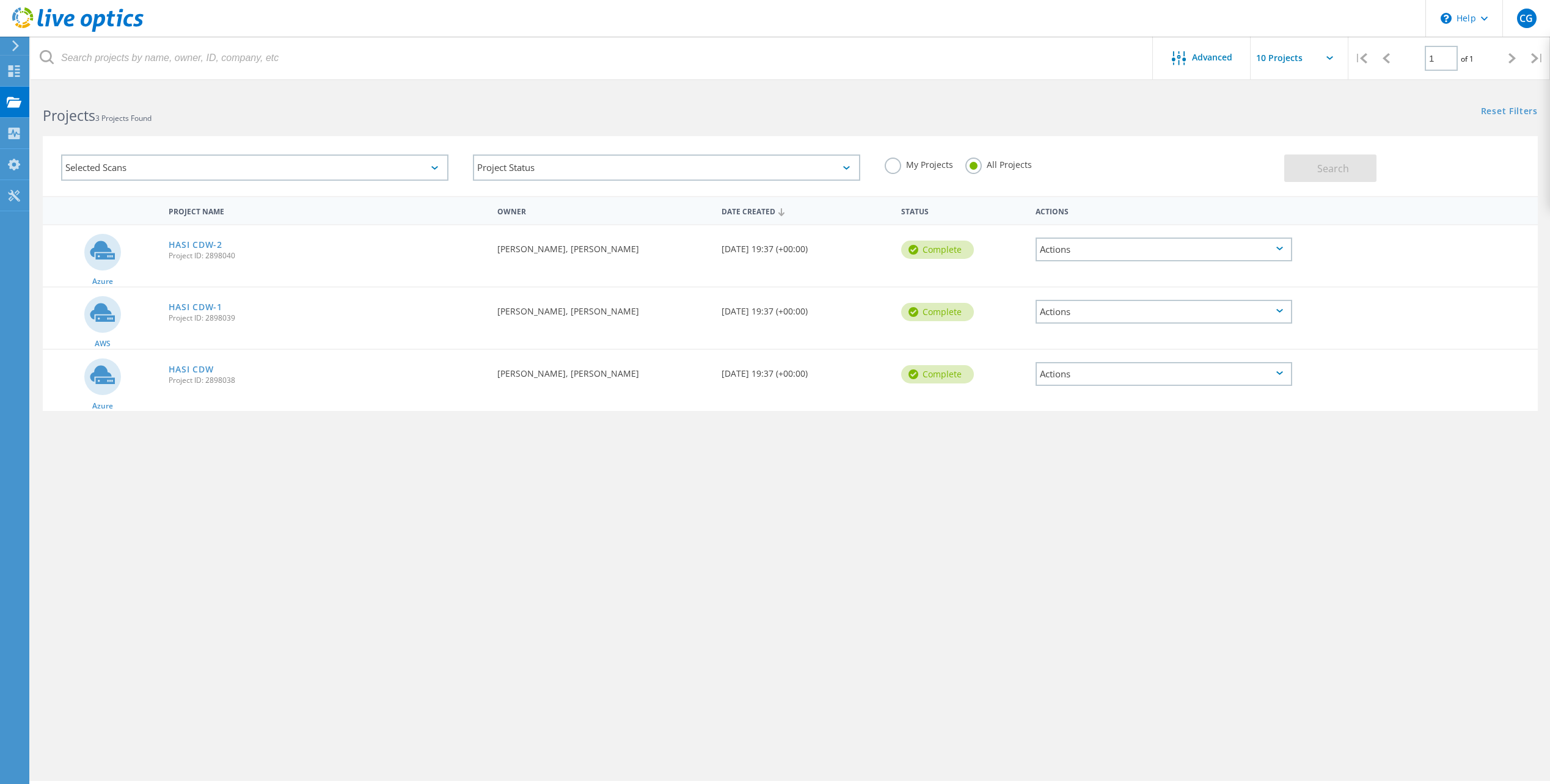
click at [899, 164] on label "My Projects" at bounding box center [919, 164] width 68 height 11
click at [0, 0] on input "My Projects" at bounding box center [0, 0] width 0 height 0
click at [178, 174] on div "Selected Scans" at bounding box center [254, 168] width 387 height 26
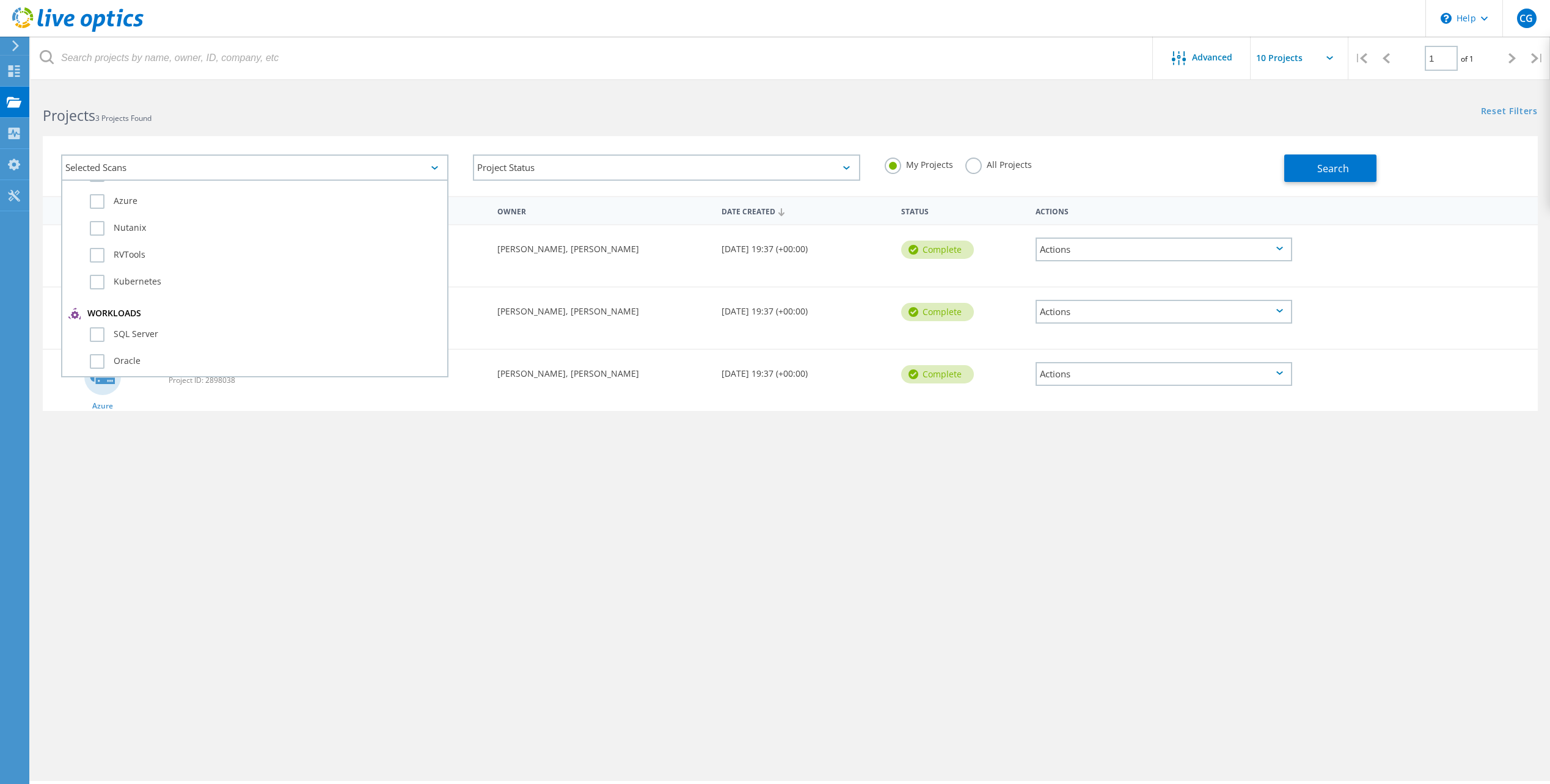
scroll to position [61, 0]
click at [98, 266] on label "RVTools" at bounding box center [265, 269] width 351 height 15
click at [0, 0] on input "RVTools" at bounding box center [0, 0] width 0 height 0
click at [702, 513] on div "Project Name Owner Date Created Status Actions Azure HASI CDW-2 Project ID: 289…" at bounding box center [790, 360] width 1519 height 330
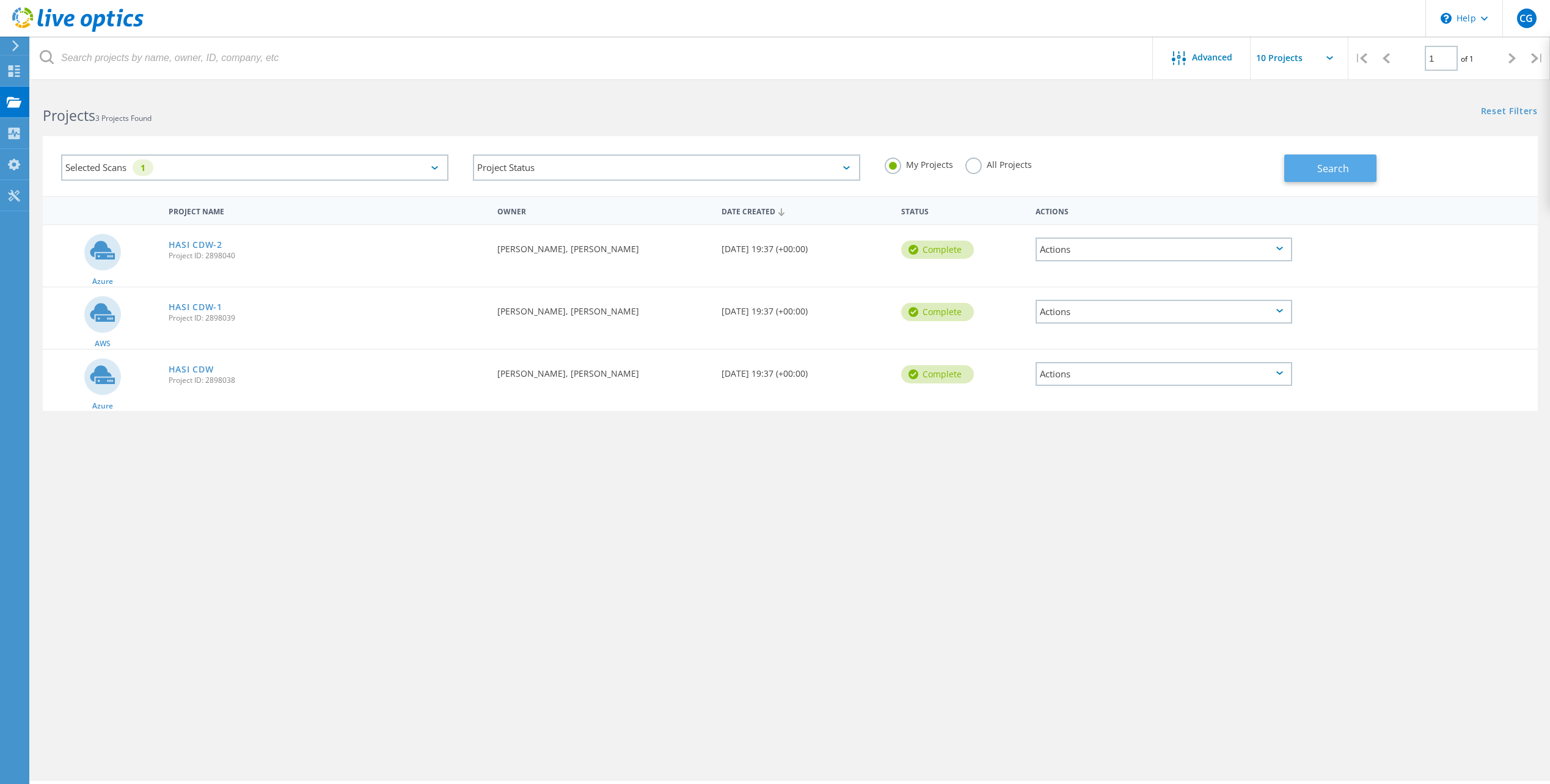
click at [1322, 166] on span "Search" at bounding box center [1332, 168] width 32 height 14
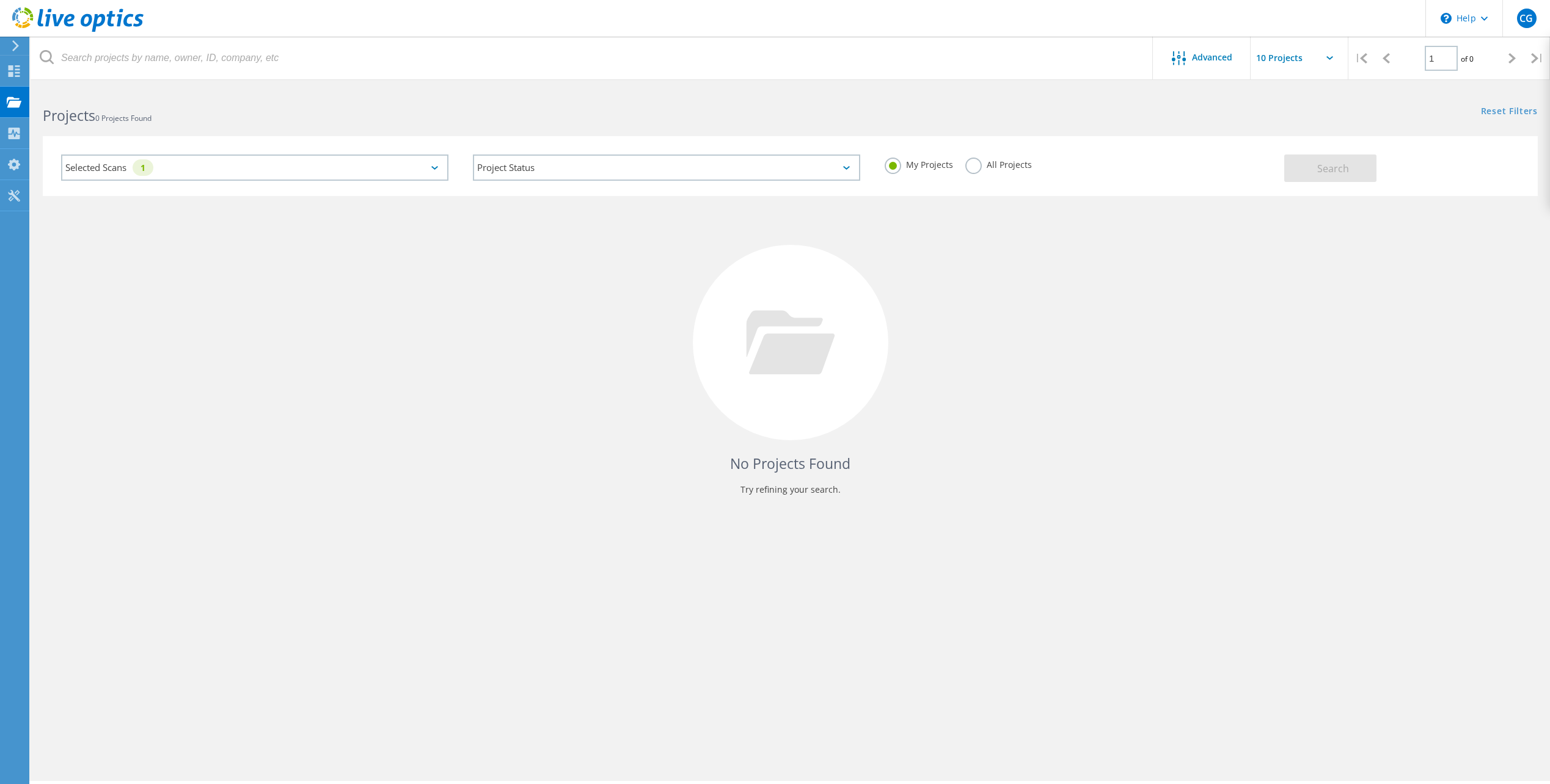
click at [299, 160] on div "Selected Scans 1" at bounding box center [254, 168] width 387 height 26
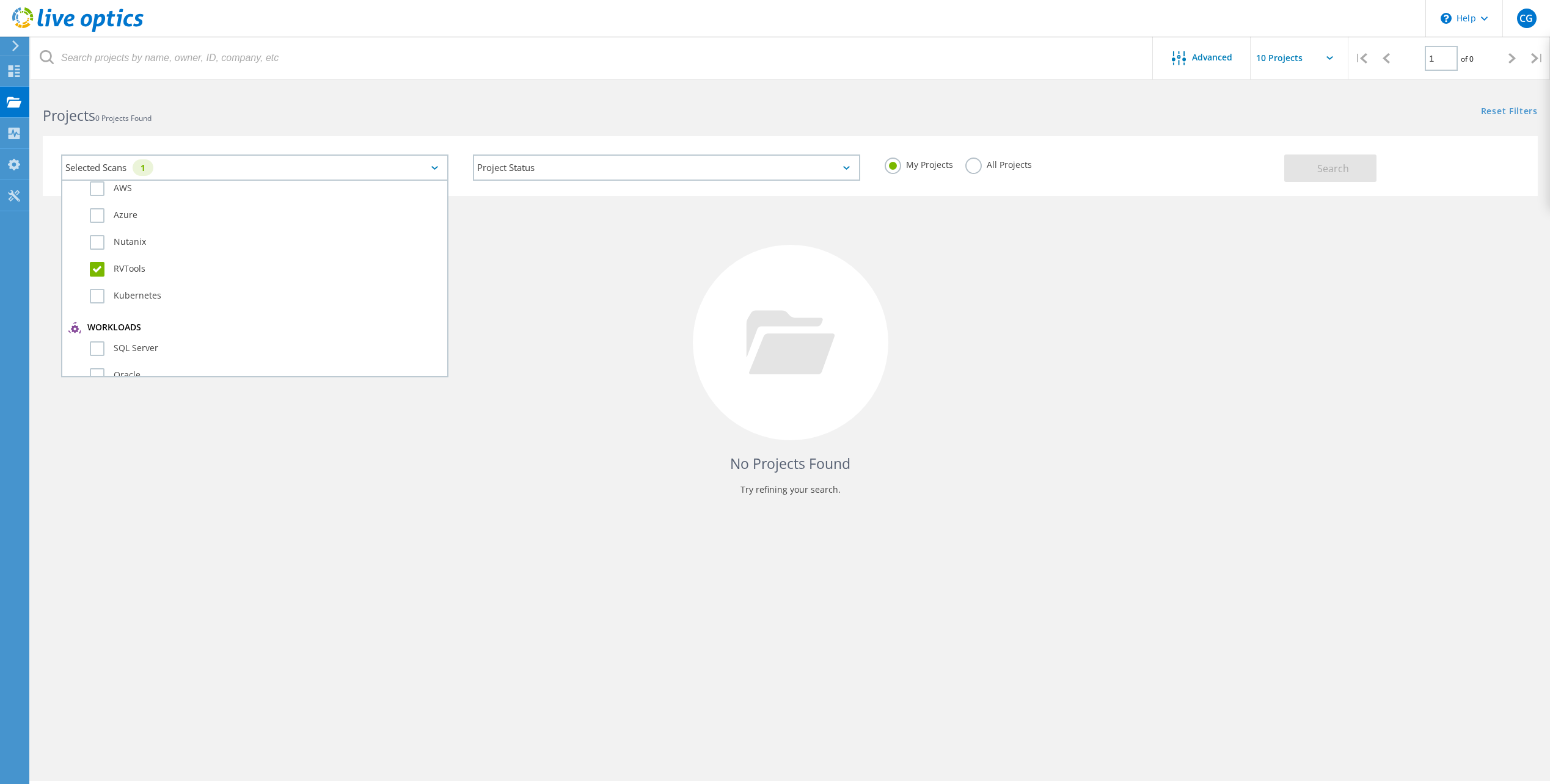
click at [97, 269] on label "RVTools" at bounding box center [265, 269] width 351 height 15
click at [0, 0] on input "RVTools" at bounding box center [0, 0] width 0 height 0
click at [505, 569] on div "Advanced | 1 of 0 | Email Address Project Name Company Date Created Project Id …" at bounding box center [790, 434] width 1519 height 692
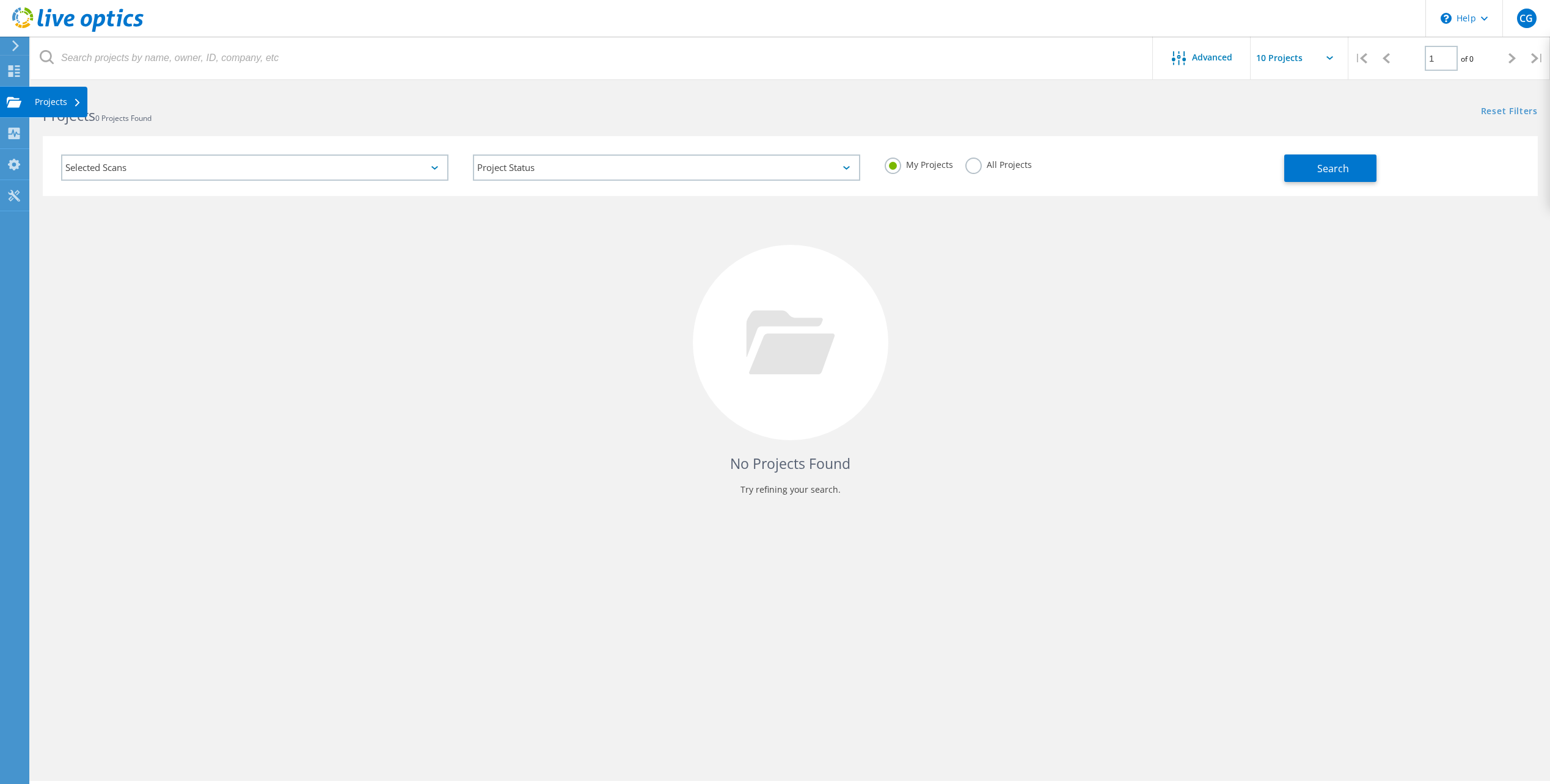
click at [45, 104] on div "Projects" at bounding box center [58, 102] width 46 height 9
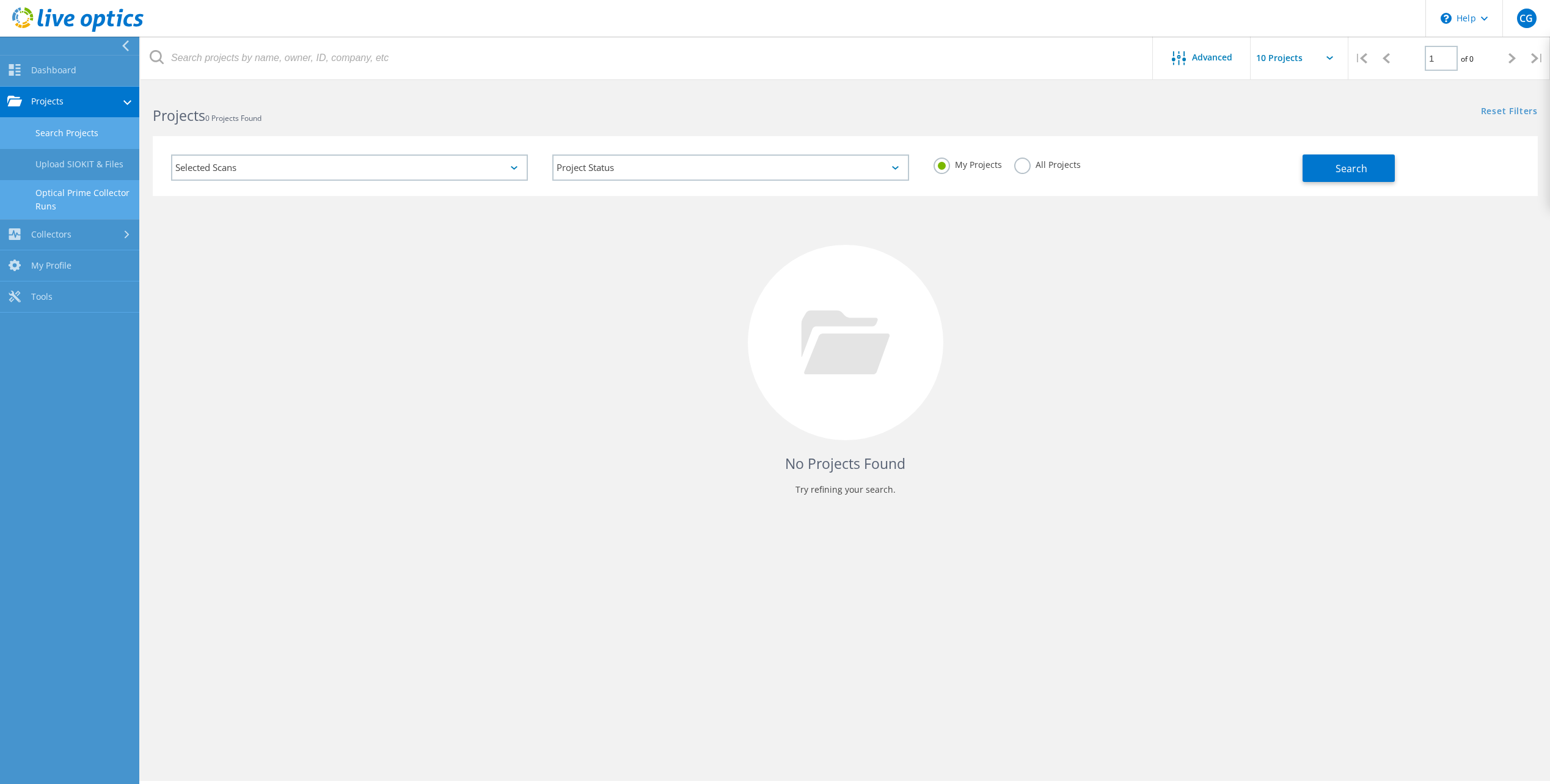
click at [72, 194] on link "Optical Prime Collector Runs" at bounding box center [70, 199] width 139 height 39
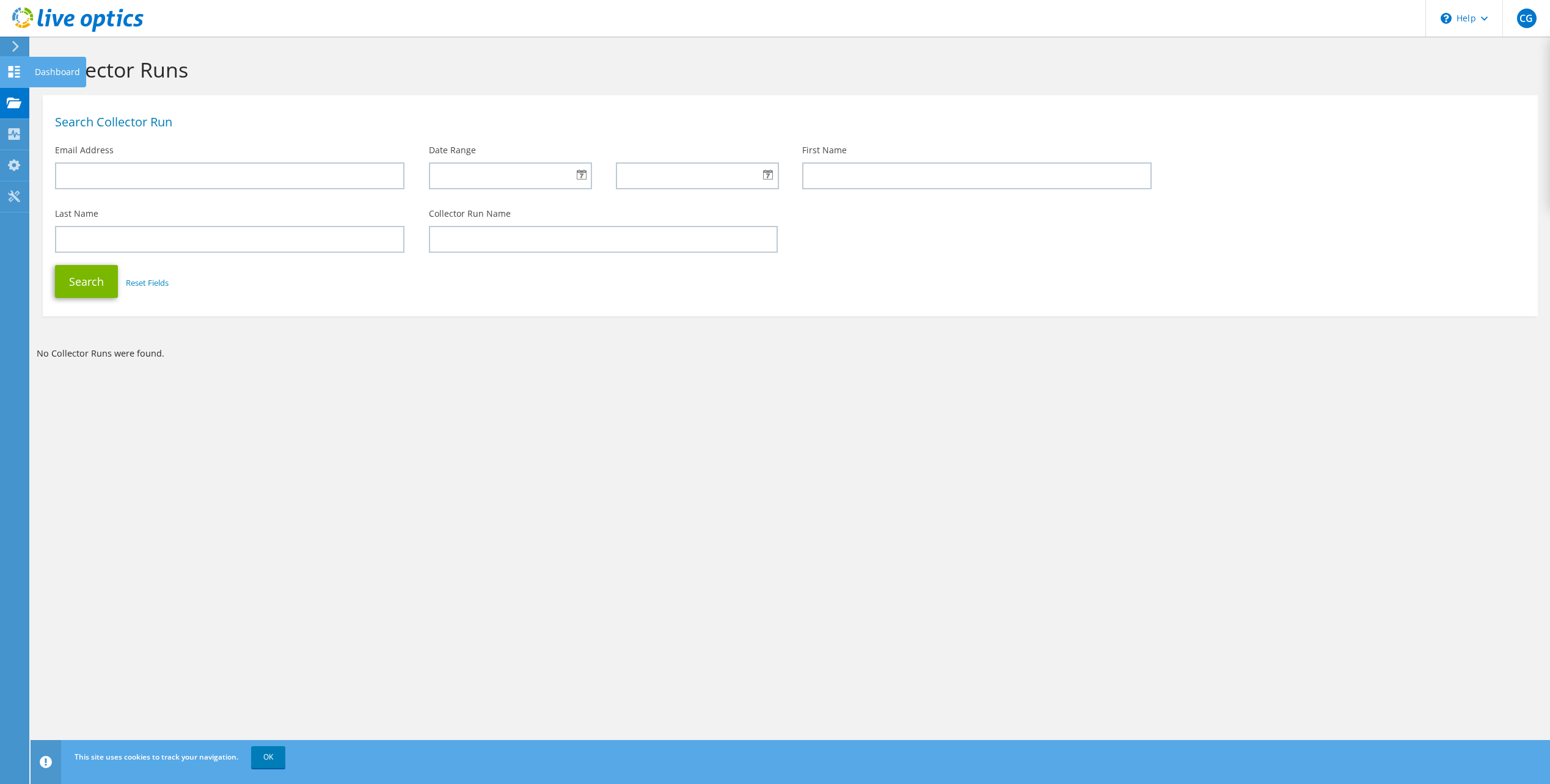
click at [49, 73] on div "Dashboard" at bounding box center [57, 72] width 58 height 31
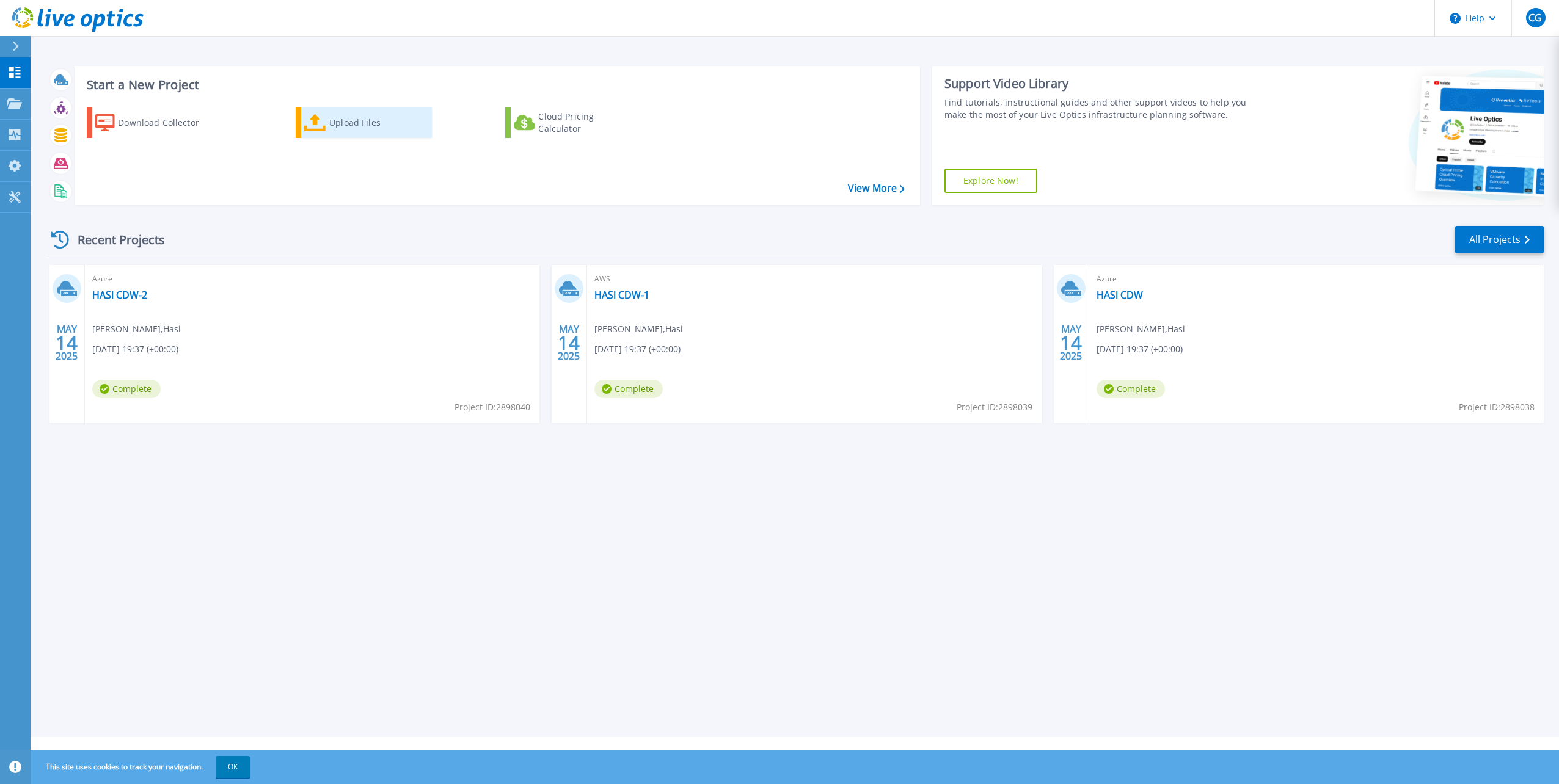
click at [355, 123] on div "Upload Files" at bounding box center [378, 122] width 98 height 24
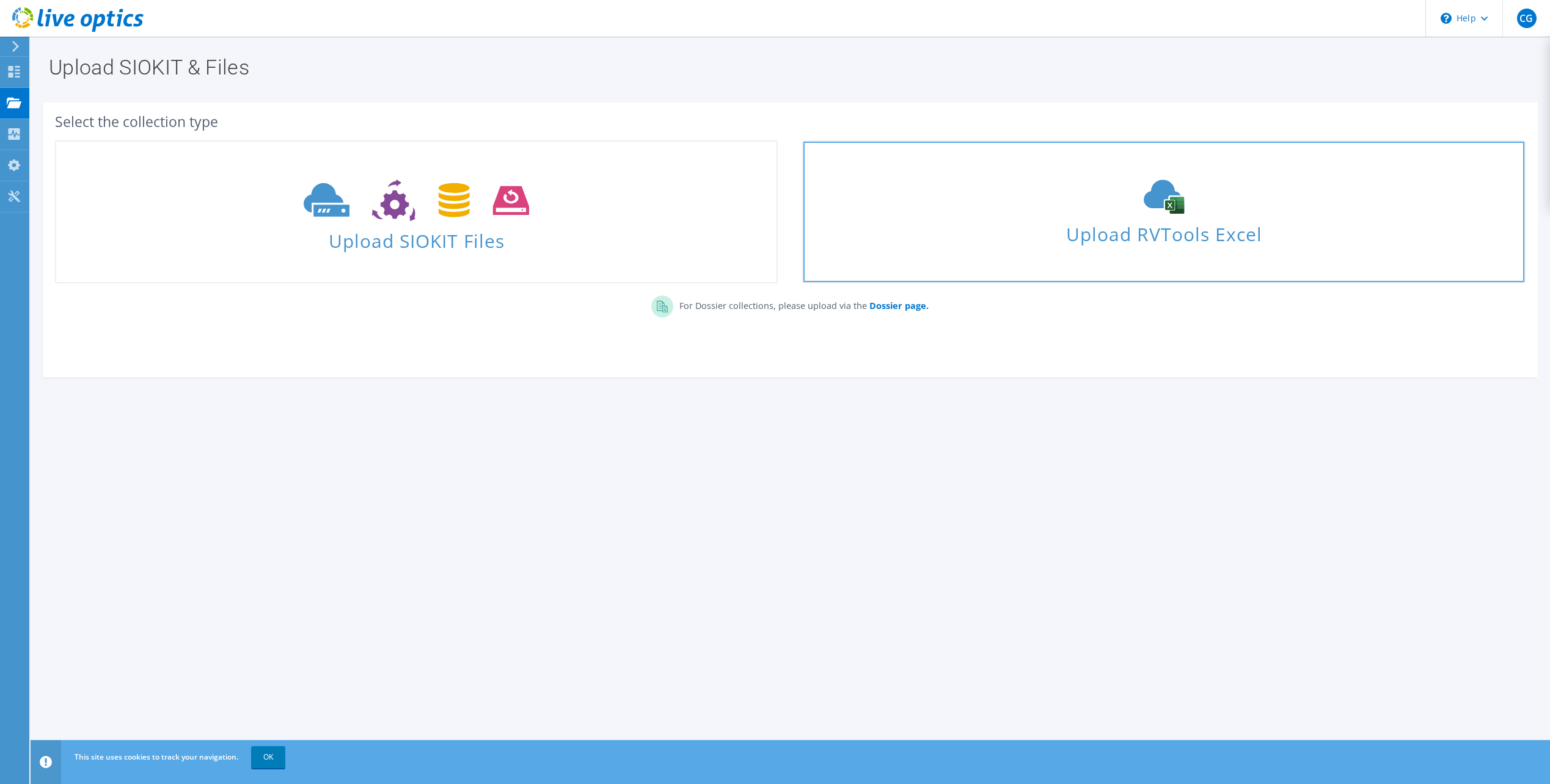
click at [1176, 209] on use at bounding box center [1164, 197] width 41 height 34
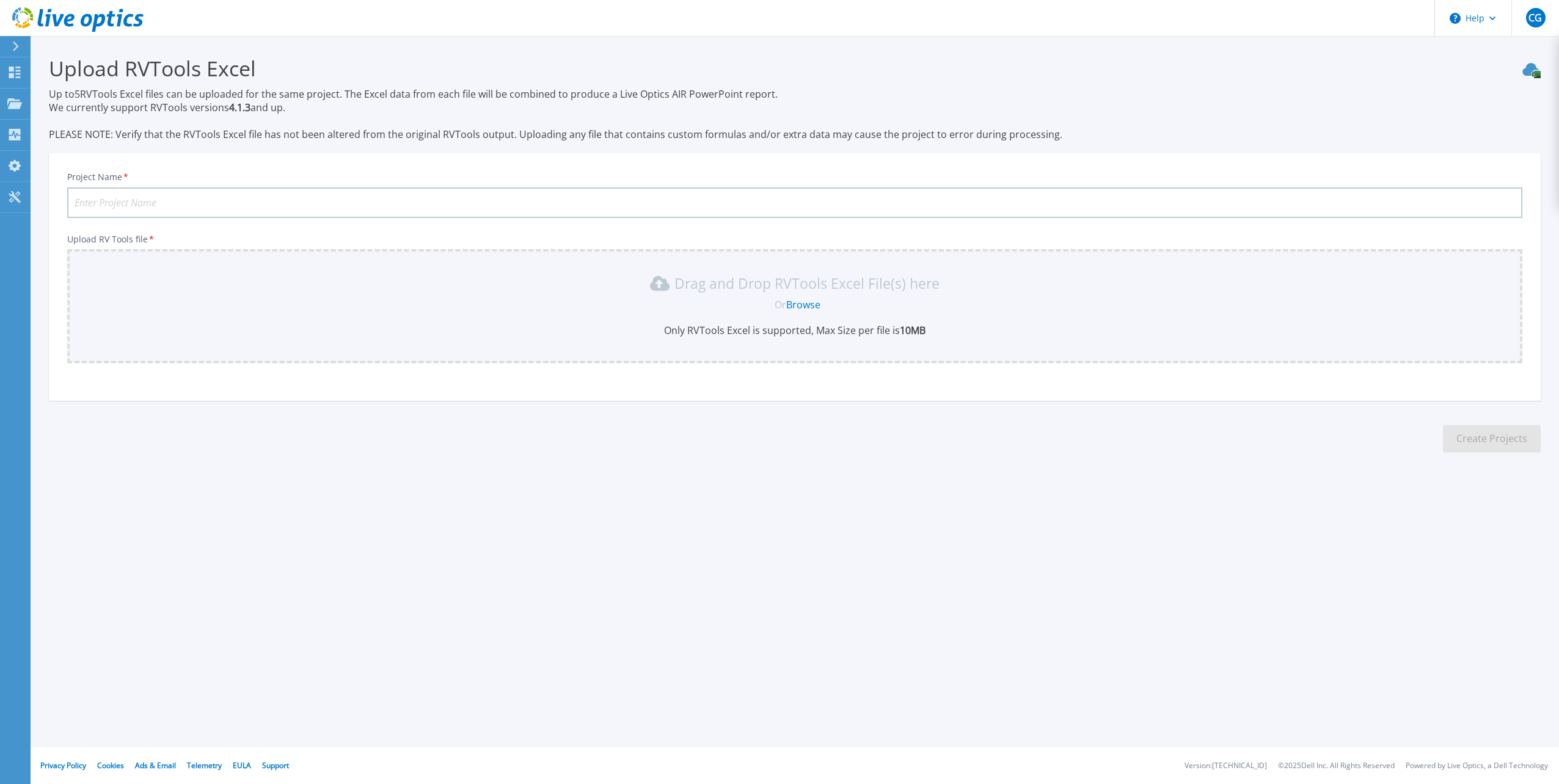
click at [175, 203] on input "Project Name *" at bounding box center [795, 202] width 1455 height 31
type input "HASI Vmware"
click at [804, 305] on link "Browse" at bounding box center [803, 305] width 34 height 14
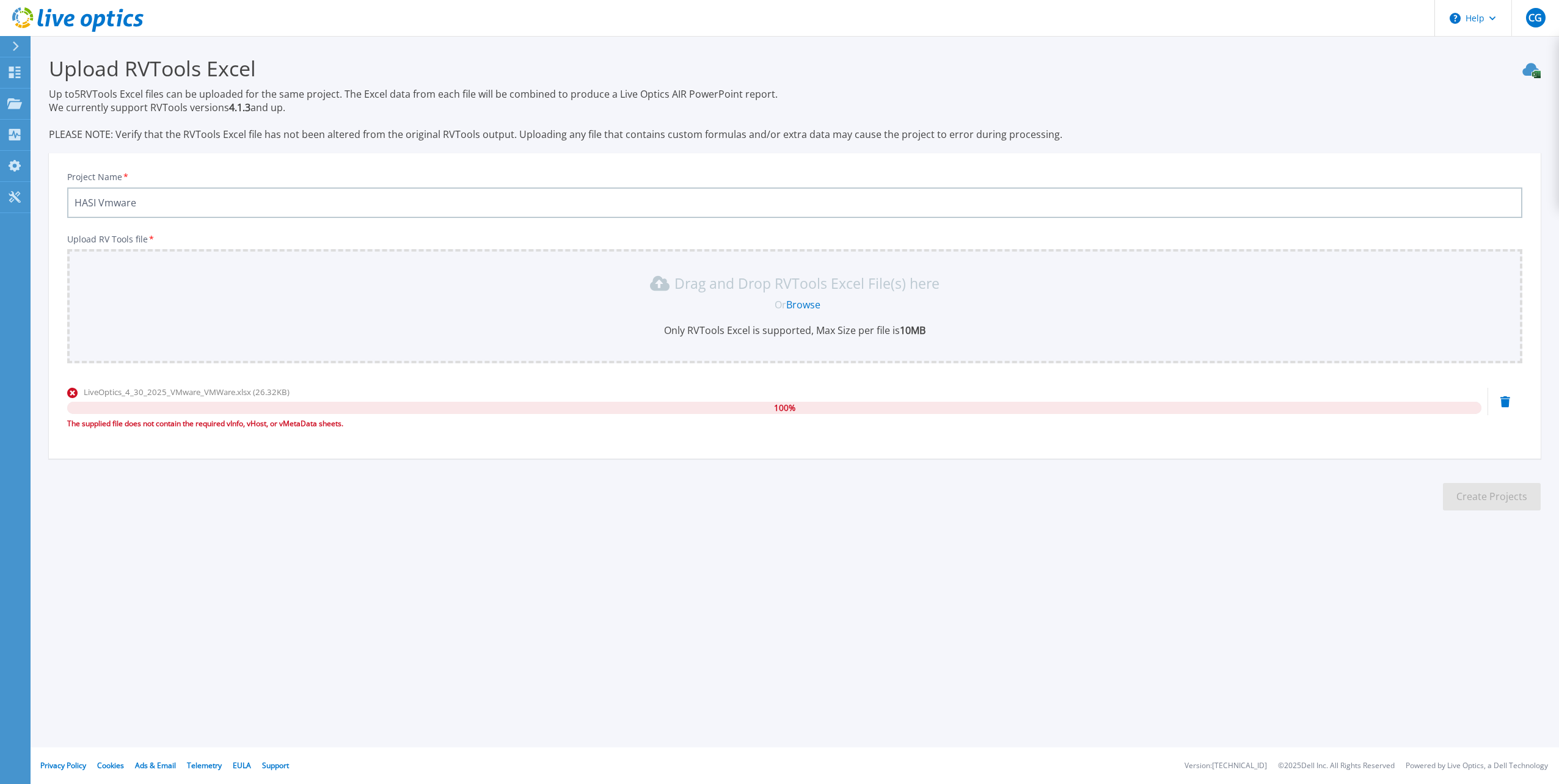
click at [805, 302] on link "Browse" at bounding box center [803, 305] width 34 height 14
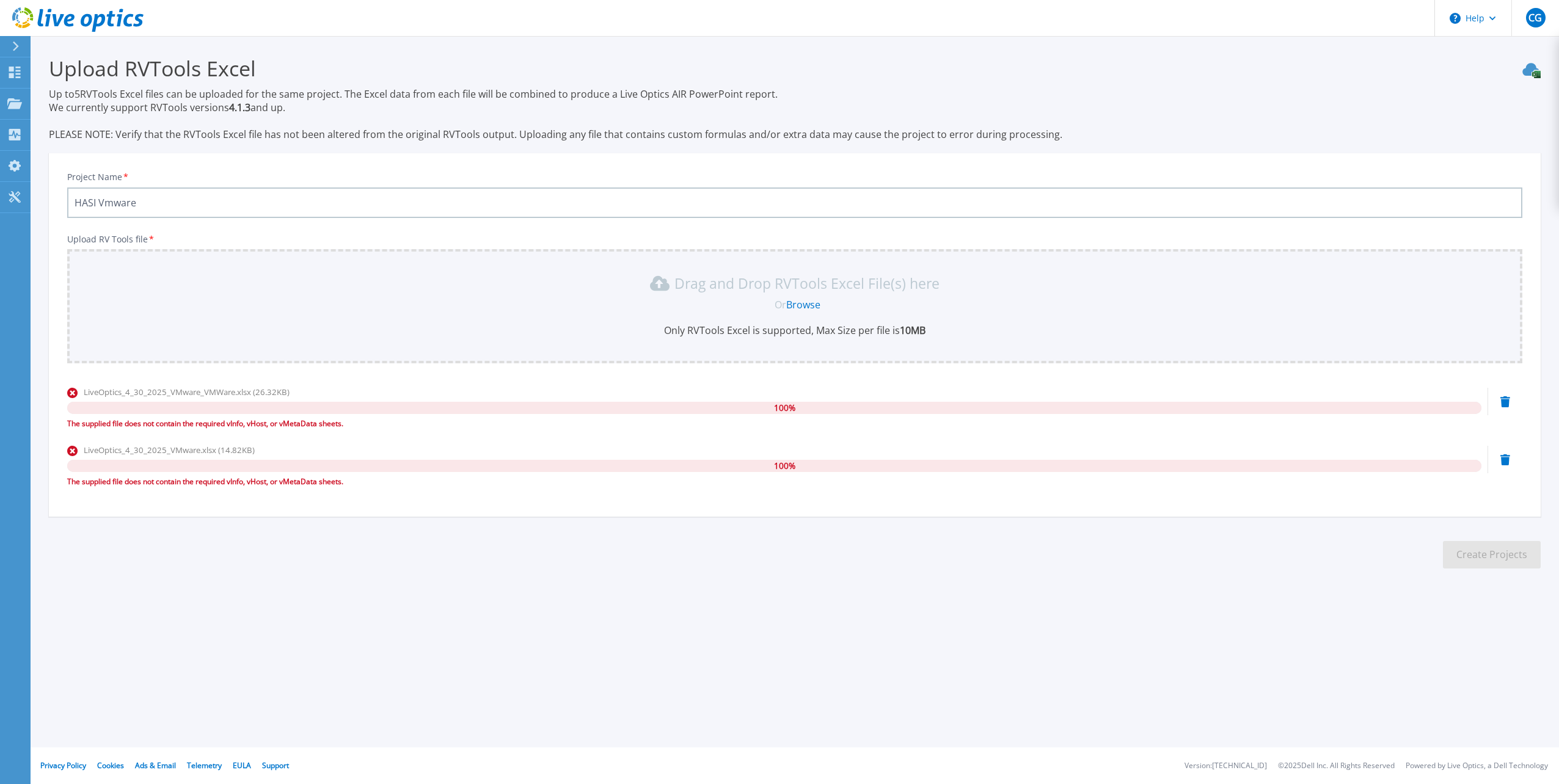
click at [1504, 460] on icon at bounding box center [1506, 460] width 10 height 11
